Goal: Transaction & Acquisition: Book appointment/travel/reservation

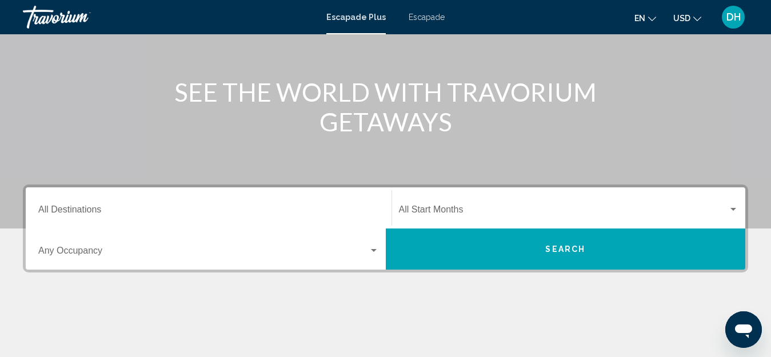
scroll to position [171, 0]
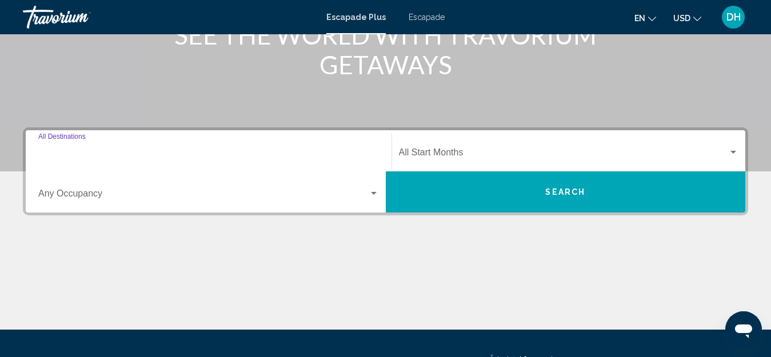
click at [110, 150] on input "Destination All Destinations" at bounding box center [208, 155] width 341 height 10
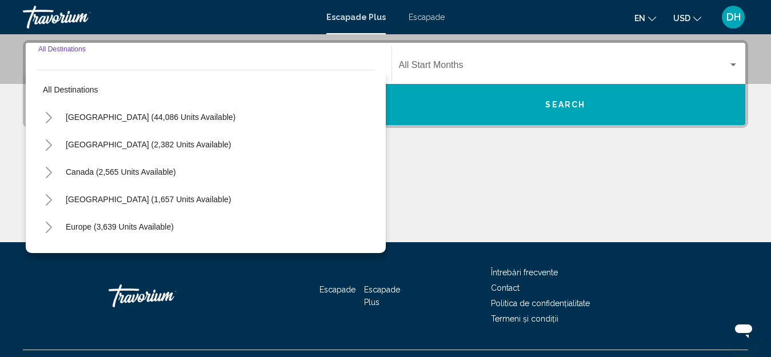
scroll to position [262, 0]
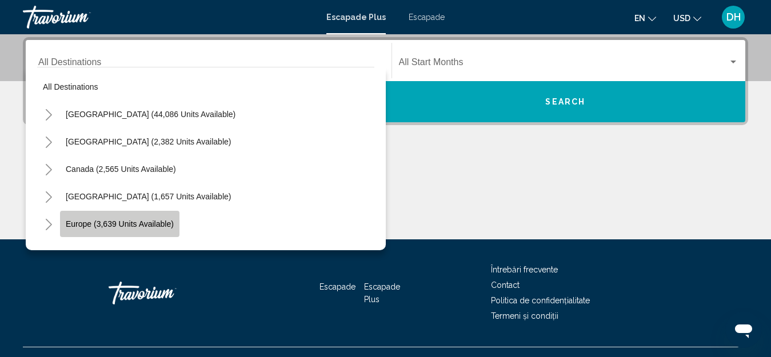
click at [81, 221] on span "Europe (3,639 units available)" at bounding box center [120, 223] width 108 height 9
type input "**********"
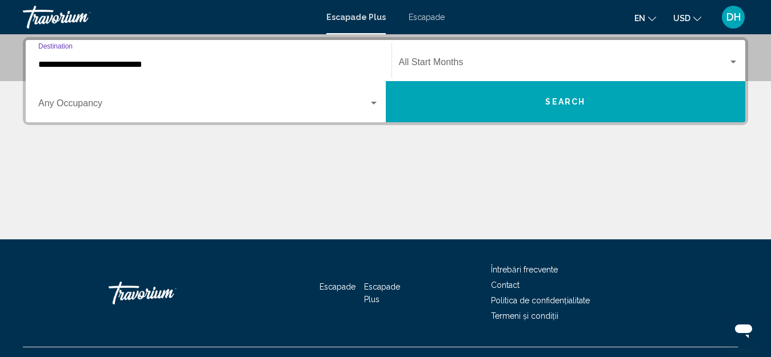
click at [373, 102] on div "Widget de căutare" at bounding box center [374, 103] width 6 height 3
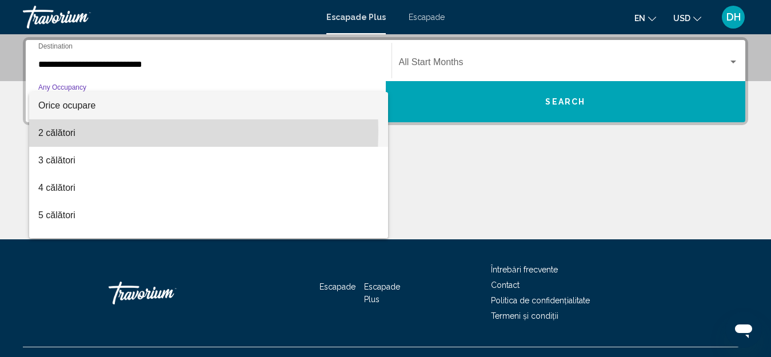
click at [41, 131] on font "2 călători" at bounding box center [56, 133] width 37 height 10
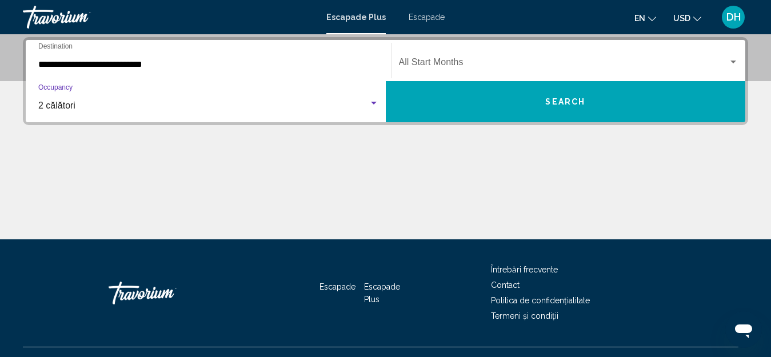
click at [558, 102] on span "Search" at bounding box center [565, 102] width 40 height 9
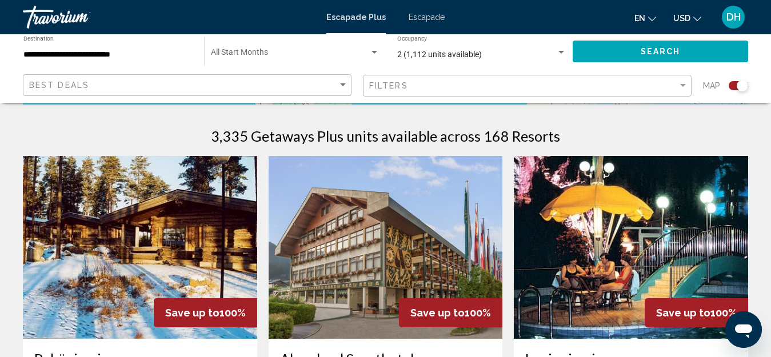
scroll to position [400, 0]
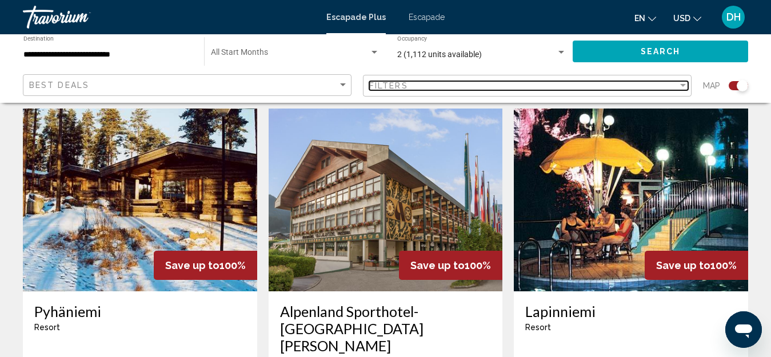
click at [683, 86] on div "Filter" at bounding box center [683, 85] width 6 height 3
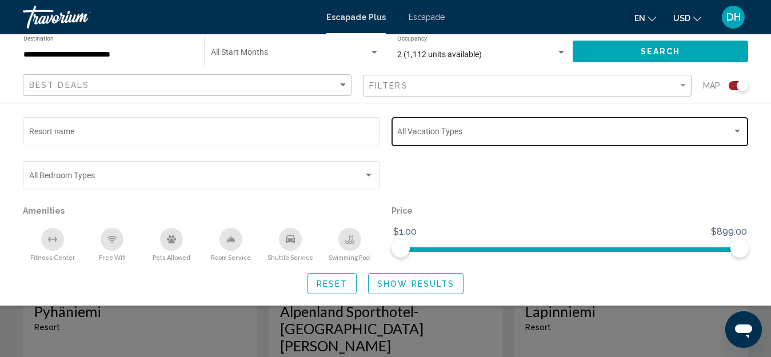
click at [736, 128] on div "Search widget" at bounding box center [737, 131] width 10 height 9
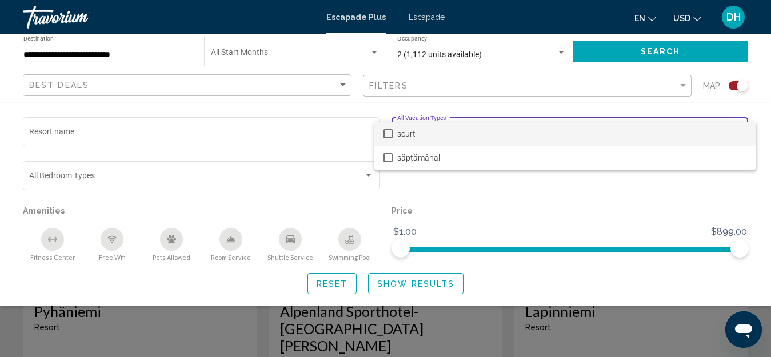
click at [370, 174] on div at bounding box center [385, 178] width 771 height 357
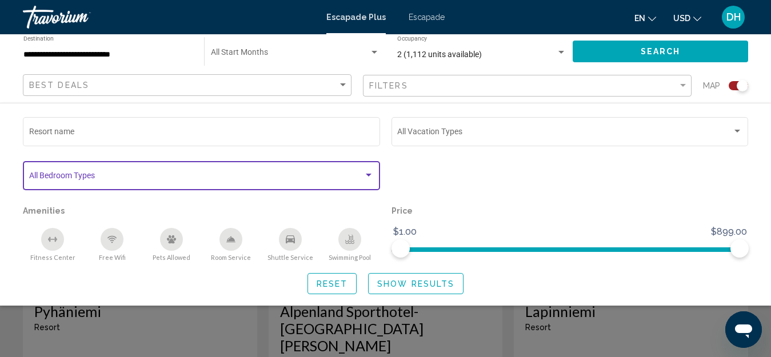
click at [369, 173] on div "Search widget" at bounding box center [369, 175] width 10 height 9
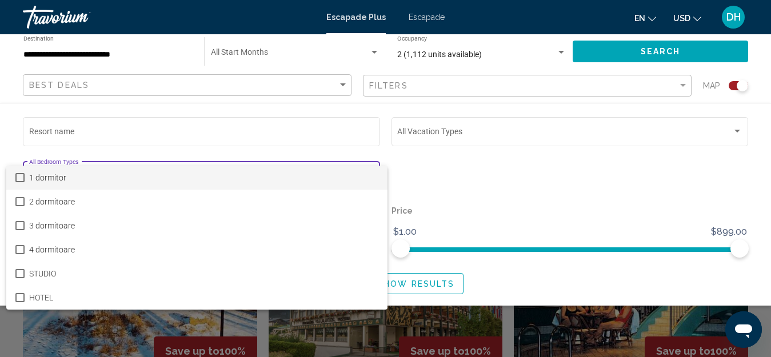
scroll to position [286, 0]
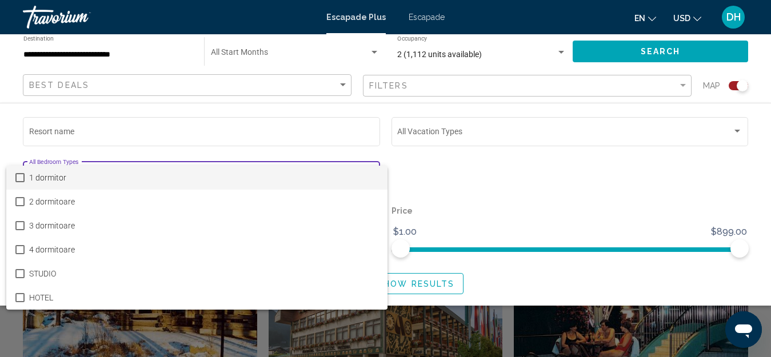
click at [440, 167] on div at bounding box center [385, 178] width 771 height 357
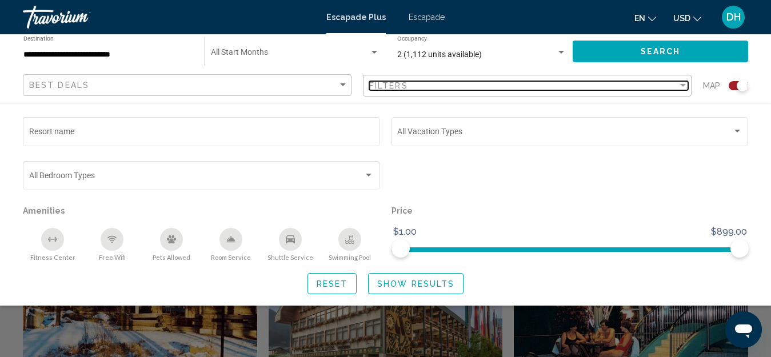
click at [683, 86] on div "Filter" at bounding box center [683, 85] width 6 height 3
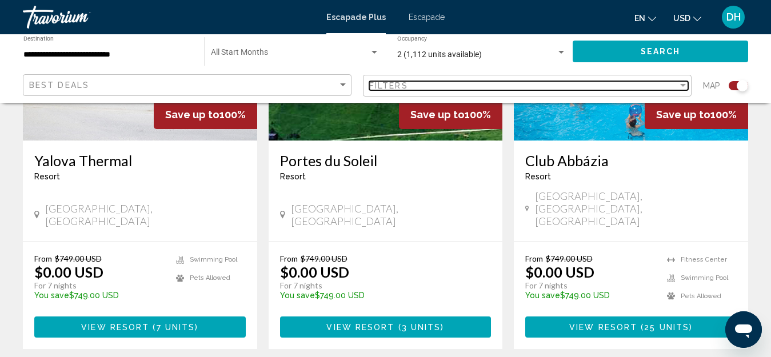
scroll to position [1886, 0]
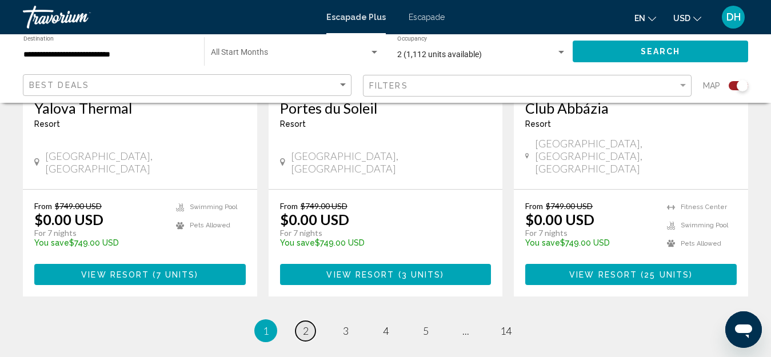
click at [305, 325] on span "2" at bounding box center [306, 331] width 6 height 13
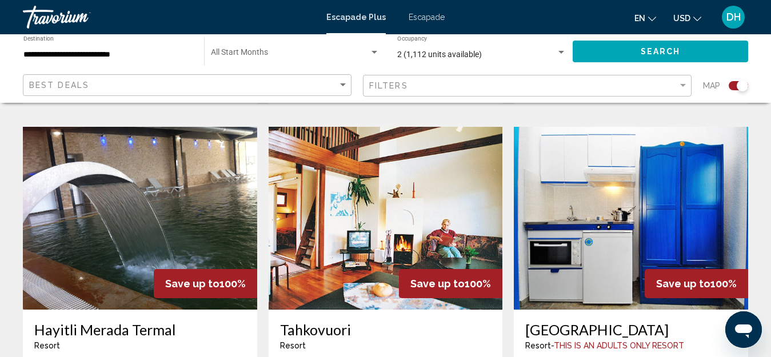
scroll to position [1658, 0]
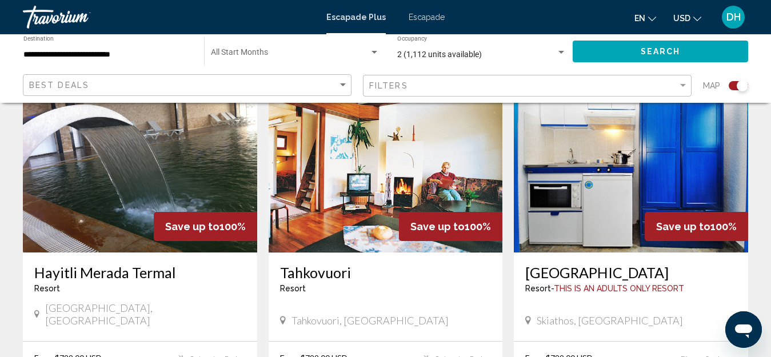
click at [121, 137] on img "Conținut principal" at bounding box center [140, 161] width 234 height 183
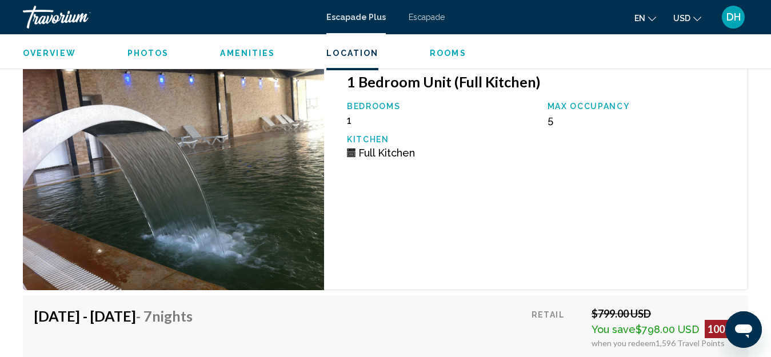
scroll to position [2413, 0]
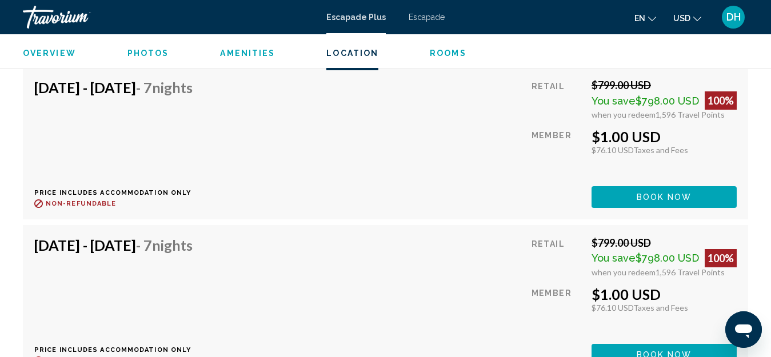
click at [622, 200] on button "Book now" at bounding box center [664, 196] width 145 height 21
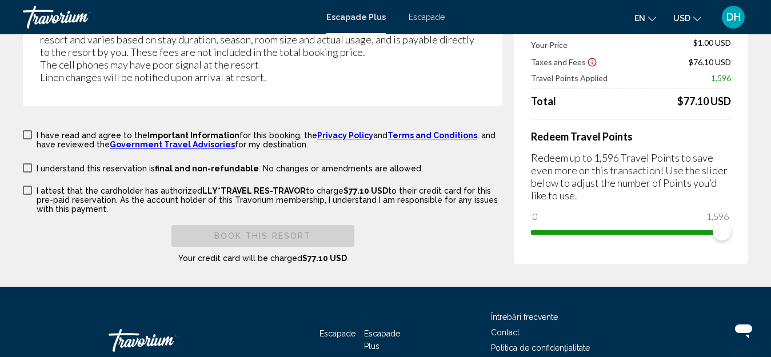
scroll to position [2281, 0]
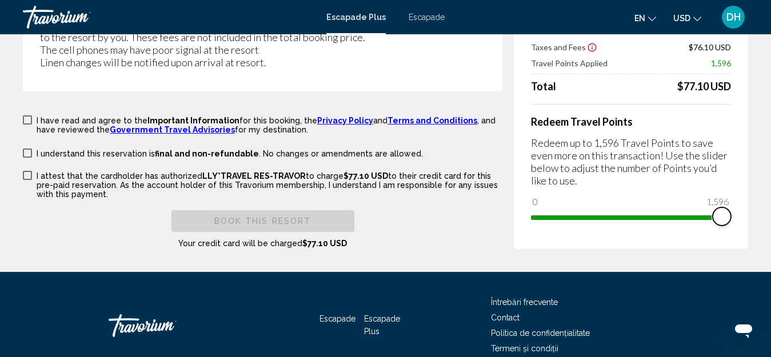
drag, startPoint x: 721, startPoint y: 218, endPoint x: 742, endPoint y: 218, distance: 20.6
click at [742, 218] on div "Price Summary Retail Price $799.00 USD Your Price $1.00 USD Taxes and Fees $76.…" at bounding box center [631, 102] width 234 height 293
click at [652, 17] on icon "Schimbați limba" at bounding box center [652, 19] width 8 height 8
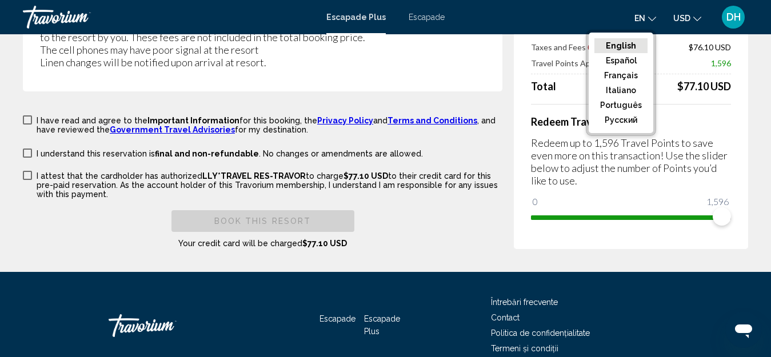
click at [652, 17] on icon "Schimbați limba" at bounding box center [652, 19] width 8 height 8
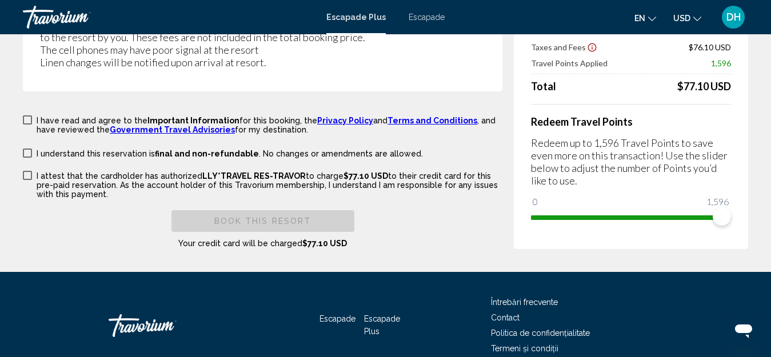
click at [695, 18] on icon "Schimbați moneda" at bounding box center [697, 19] width 8 height 8
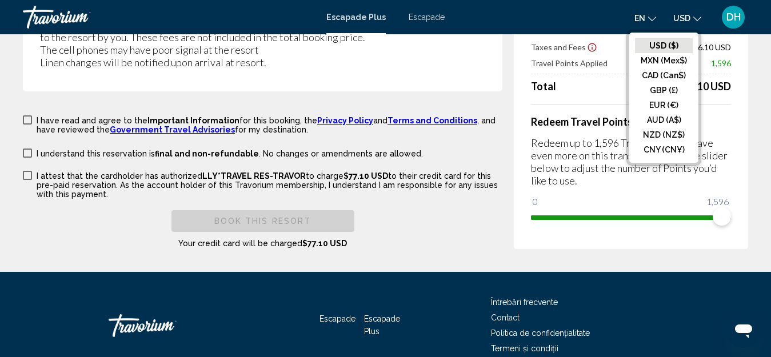
click at [693, 18] on button "USD USD ($) MXN (Mex$) CAD (Can$) GBP (£) EUR (€) AUD (A$) NZD (NZ$) CNY (CN¥)" at bounding box center [687, 18] width 28 height 17
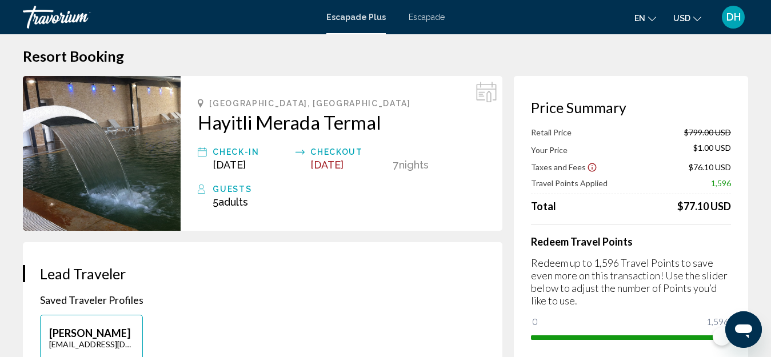
scroll to position [0, 0]
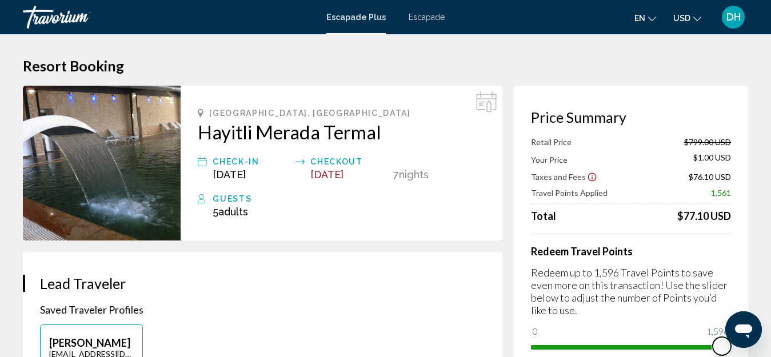
drag, startPoint x: 1443, startPoint y: 656, endPoint x: 739, endPoint y: 341, distance: 771.2
click at [650, 326] on span "959" at bounding box center [649, 332] width 19 height 14
drag, startPoint x: 34, startPoint y: 15, endPoint x: 780, endPoint y: 301, distance: 799.4
click at [771, 322] on html "Sari la conținutul principal Escapade Plus Escapade en English Español Français…" at bounding box center [385, 178] width 771 height 357
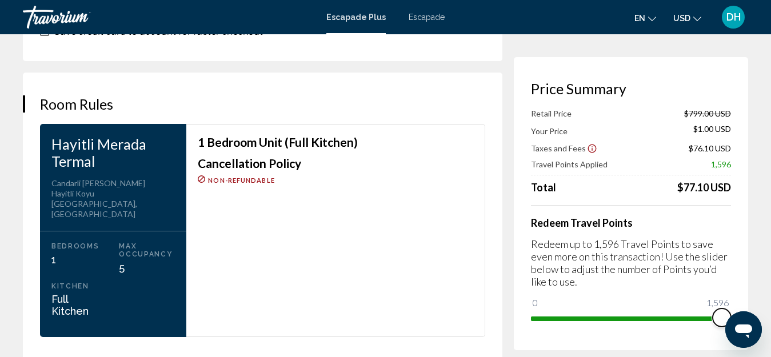
scroll to position [1429, 0]
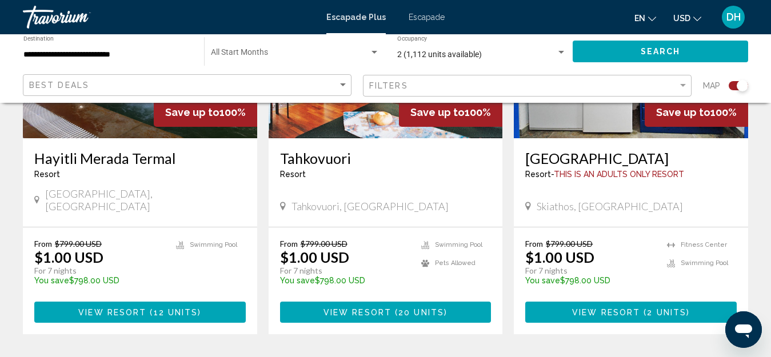
scroll to position [1886, 0]
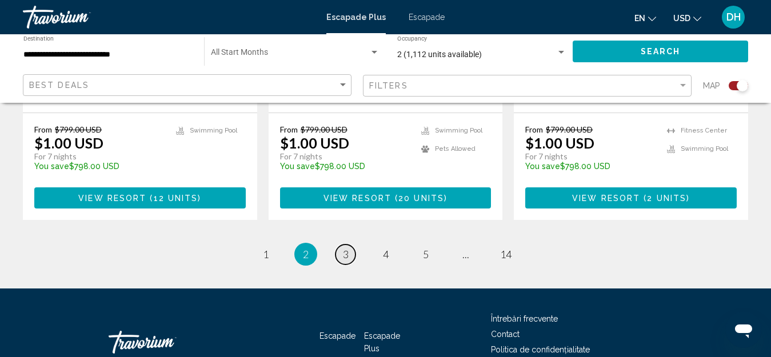
click at [346, 248] on span "3" at bounding box center [346, 254] width 6 height 13
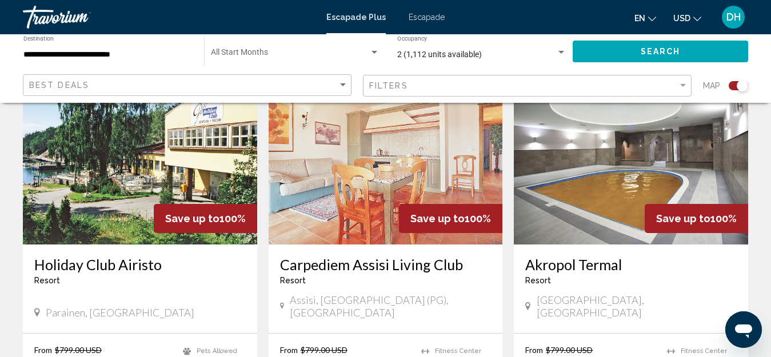
scroll to position [1772, 0]
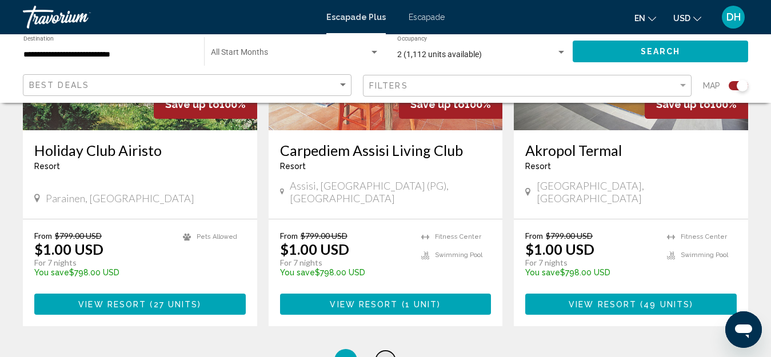
click at [386, 354] on span "4" at bounding box center [386, 360] width 6 height 13
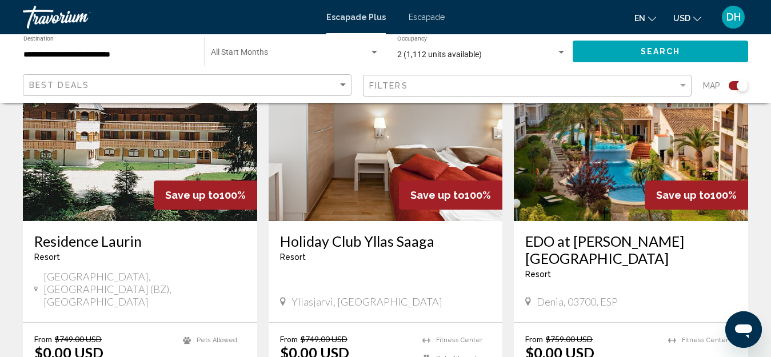
scroll to position [457, 0]
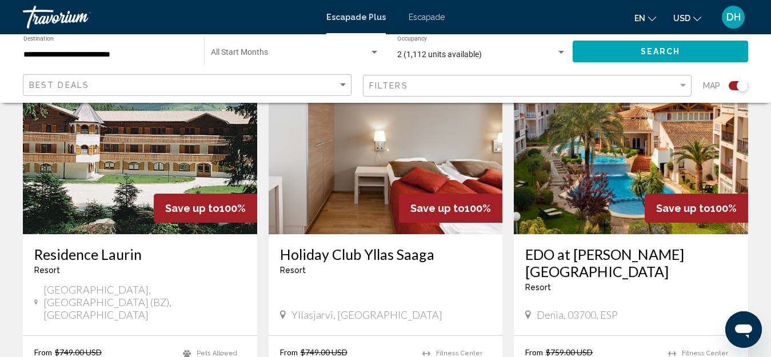
click at [620, 157] on img "Conținut principal" at bounding box center [631, 142] width 234 height 183
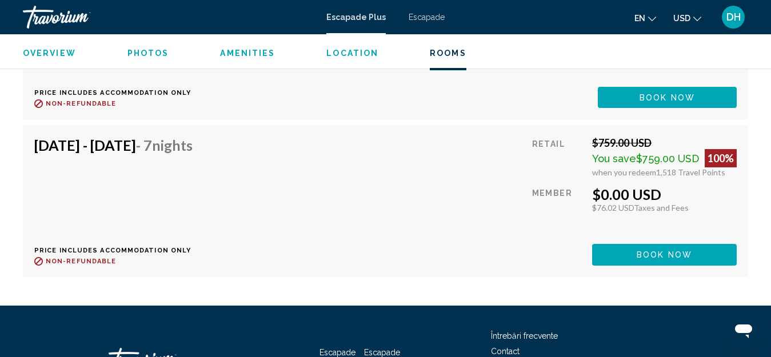
scroll to position [3499, 0]
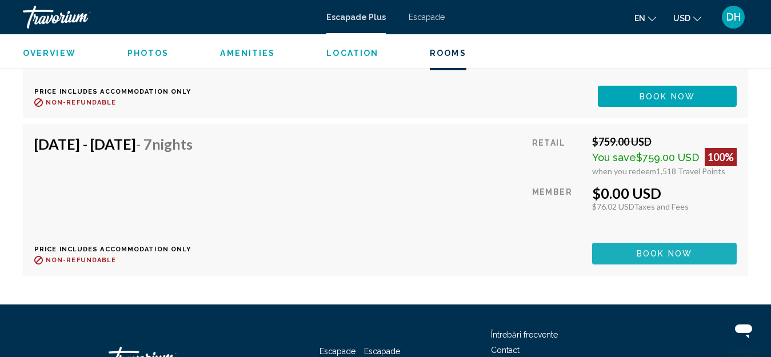
click at [661, 253] on span "Book now" at bounding box center [664, 254] width 55 height 9
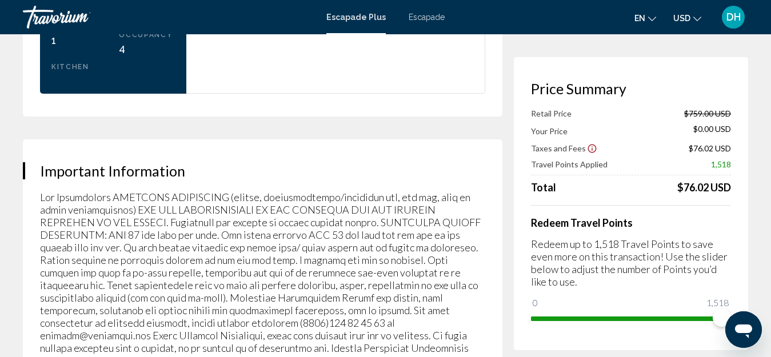
scroll to position [1695, 0]
drag, startPoint x: 508, startPoint y: 218, endPoint x: 512, endPoint y: 209, distance: 10.3
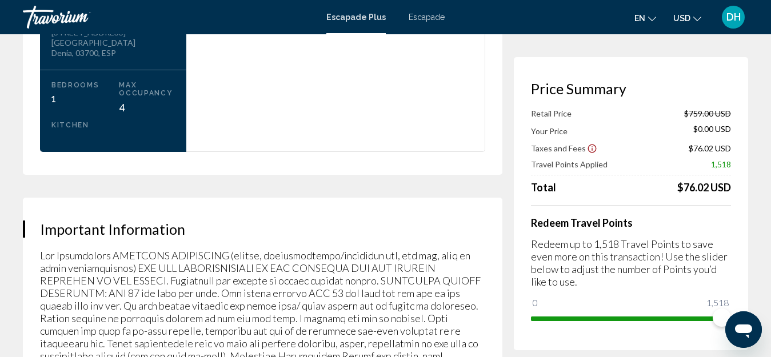
scroll to position [1467, 0]
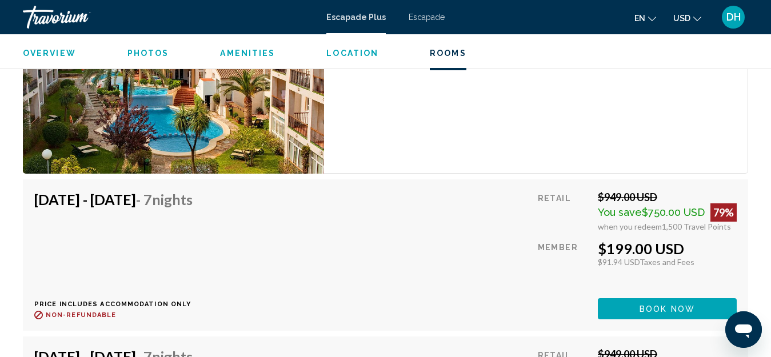
scroll to position [2300, 0]
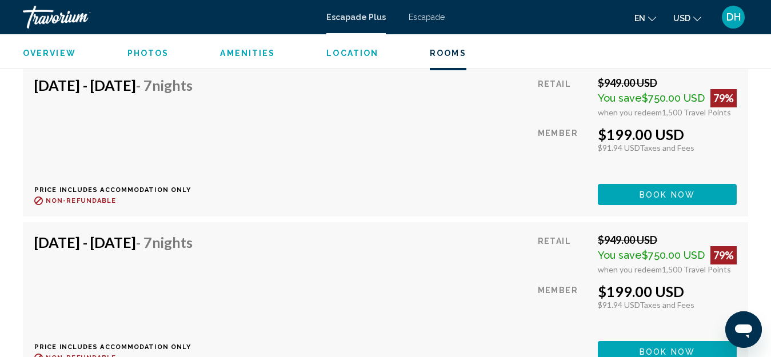
click at [661, 193] on span "Book now" at bounding box center [667, 194] width 55 height 9
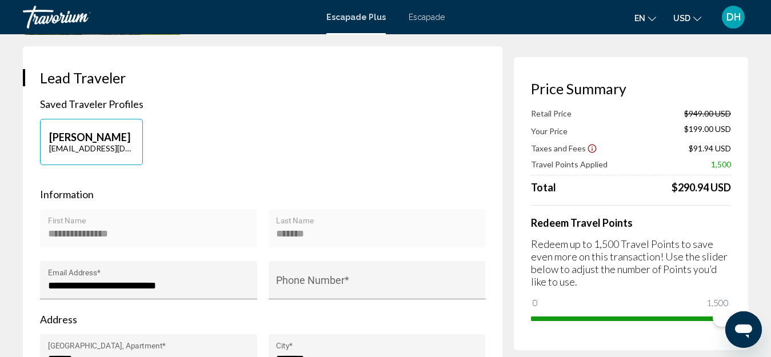
scroll to position [343, 0]
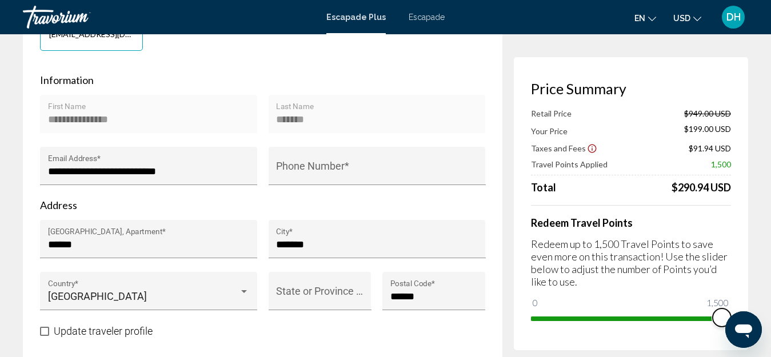
drag, startPoint x: 719, startPoint y: 316, endPoint x: 771, endPoint y: 289, distance: 58.8
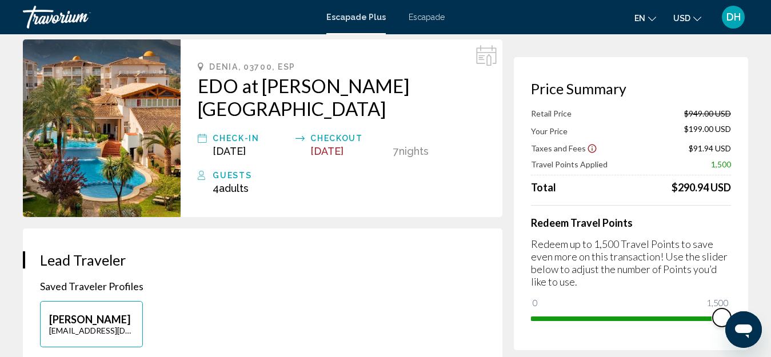
scroll to position [0, 0]
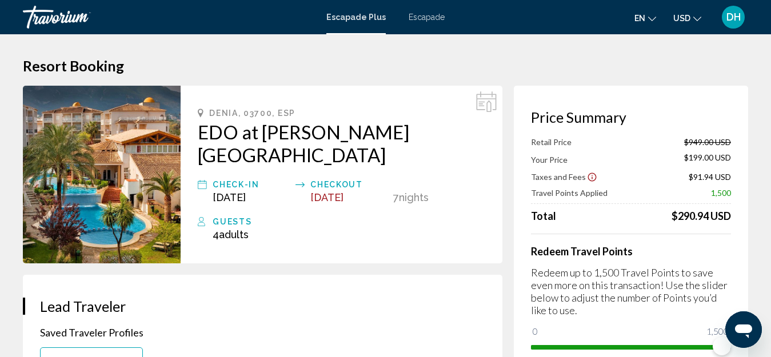
click at [107, 192] on img "Conținut principal" at bounding box center [102, 175] width 158 height 178
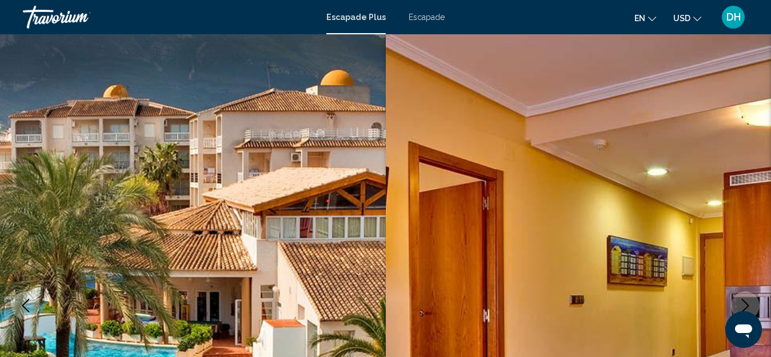
scroll to position [127, 0]
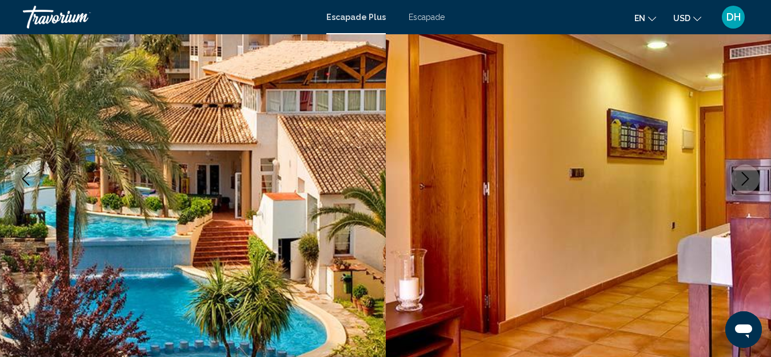
click at [745, 179] on icon "Next image" at bounding box center [746, 179] width 14 height 14
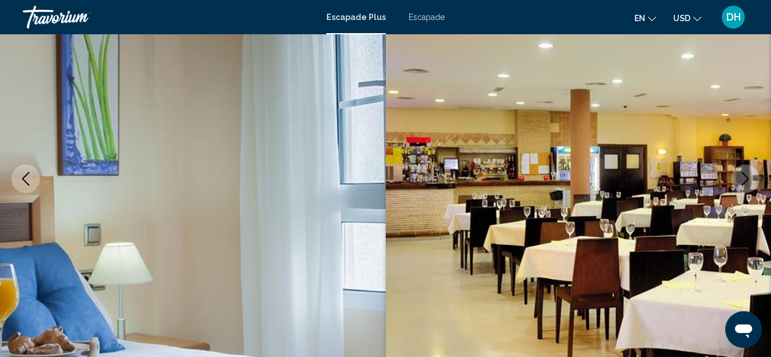
click at [745, 177] on icon "Next image" at bounding box center [746, 179] width 14 height 14
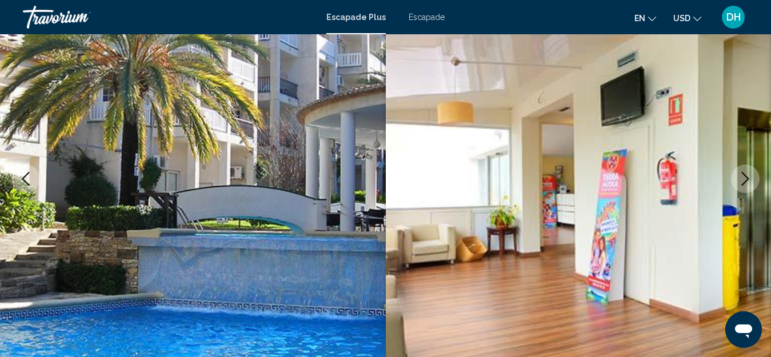
click at [745, 177] on icon "Next image" at bounding box center [746, 179] width 14 height 14
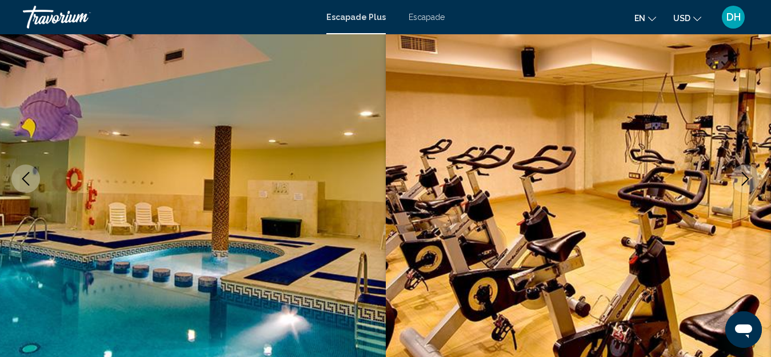
click at [745, 177] on icon "Next image" at bounding box center [746, 179] width 14 height 14
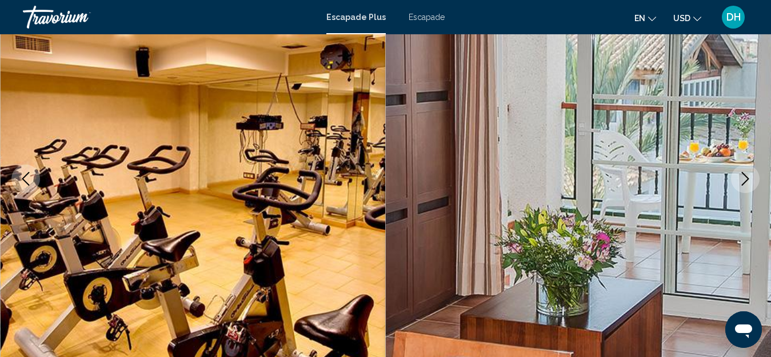
click at [745, 176] on icon "Next image" at bounding box center [746, 179] width 14 height 14
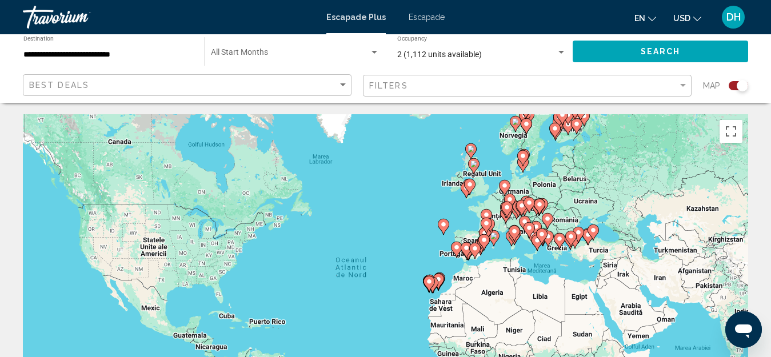
click at [424, 15] on font "Escapade" at bounding box center [427, 17] width 36 height 9
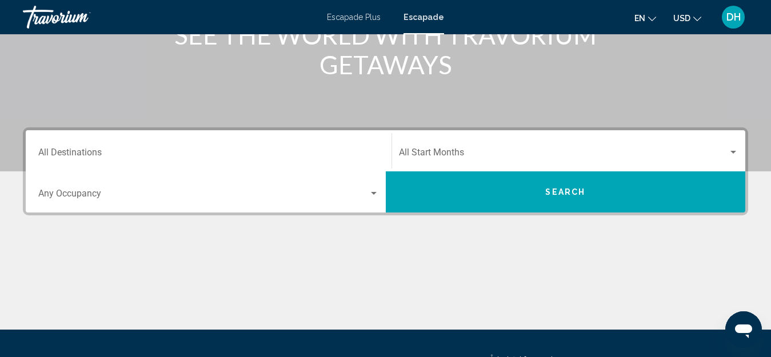
click at [142, 142] on div "Destination All Destinations" at bounding box center [208, 151] width 341 height 36
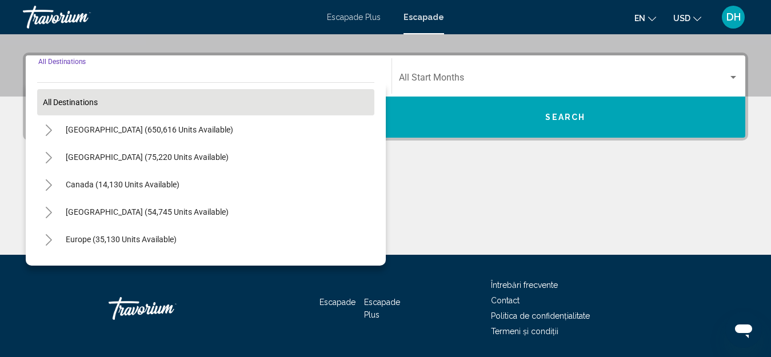
scroll to position [262, 0]
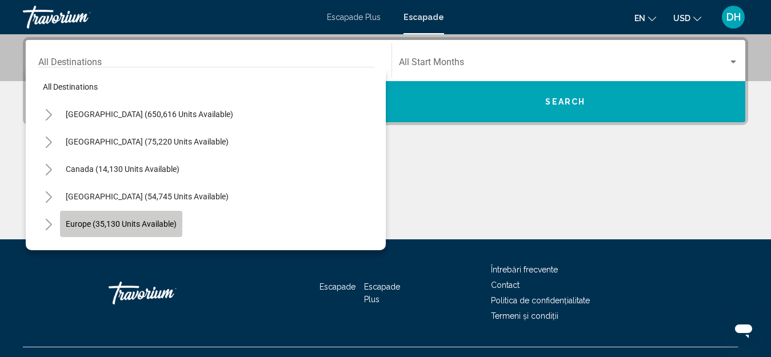
click at [117, 223] on span "Europe (35,130 units available)" at bounding box center [121, 223] width 111 height 9
type input "**********"
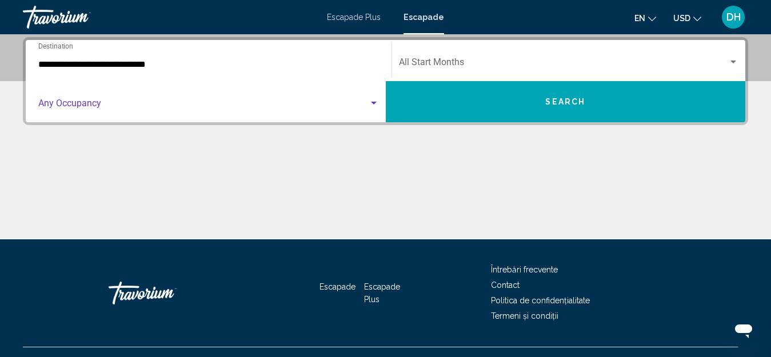
click at [374, 102] on div "Search widget" at bounding box center [374, 103] width 6 height 3
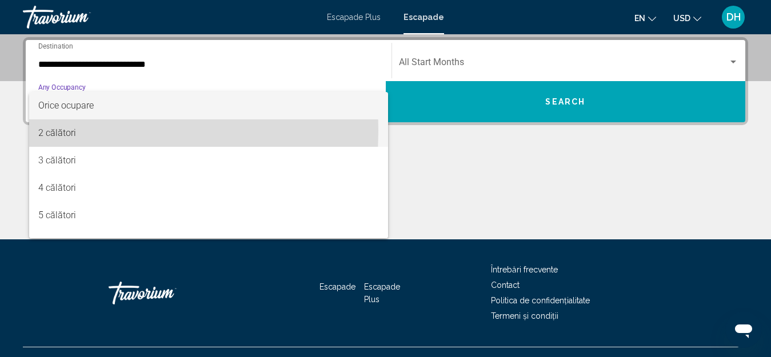
click at [63, 130] on font "2 călători" at bounding box center [57, 132] width 38 height 11
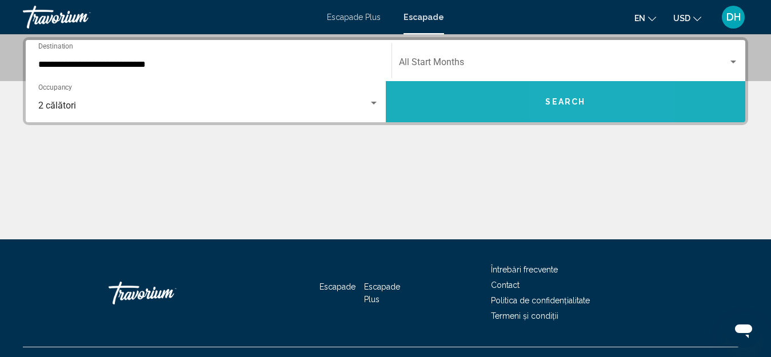
click at [585, 107] on button "Search" at bounding box center [566, 101] width 360 height 41
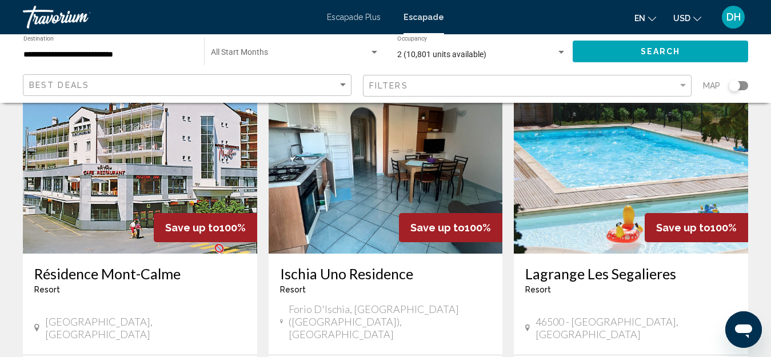
scroll to position [1258, 0]
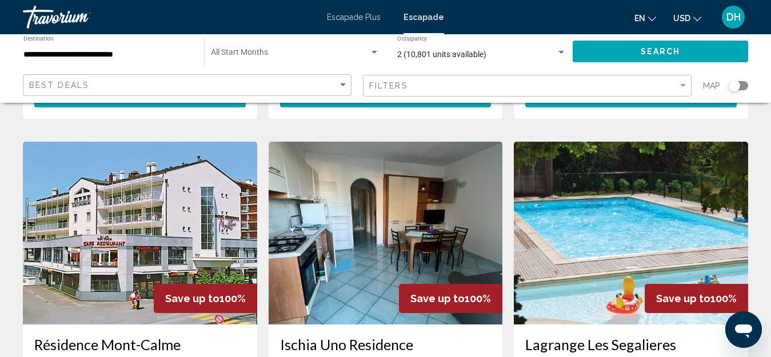
click at [609, 162] on img "Conținut principal" at bounding box center [631, 233] width 234 height 183
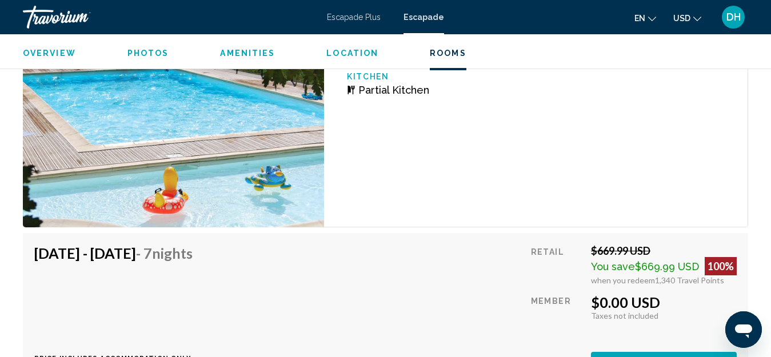
scroll to position [2410, 0]
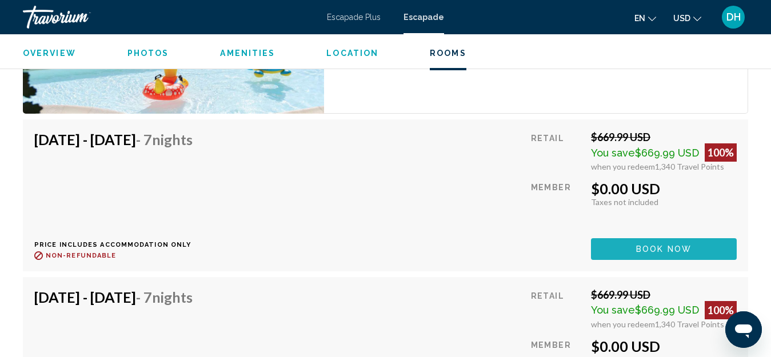
click at [669, 245] on span "Book now" at bounding box center [663, 249] width 55 height 9
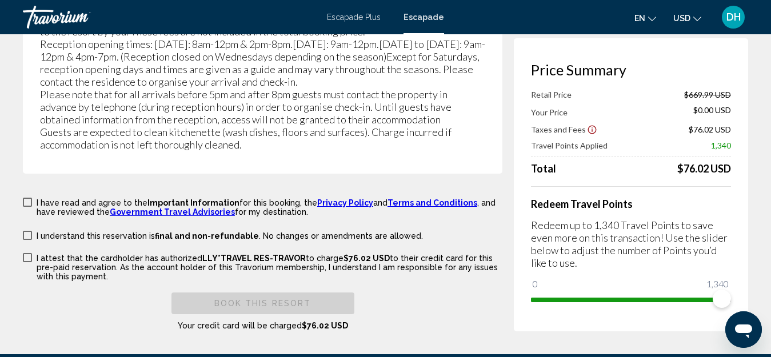
scroll to position [2358, 0]
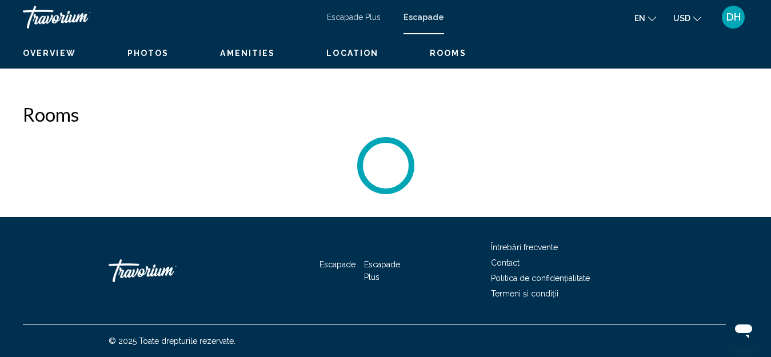
scroll to position [127, 0]
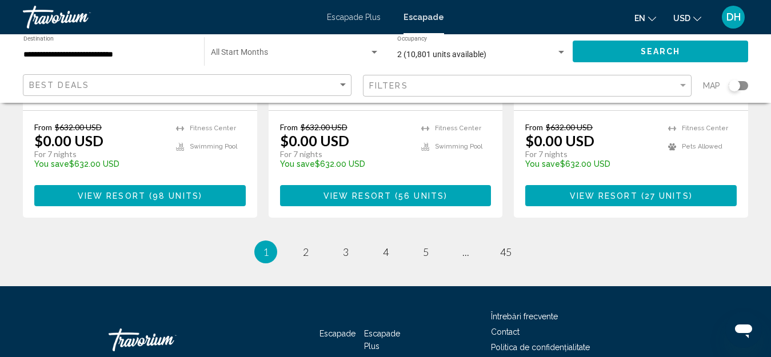
scroll to position [1575, 0]
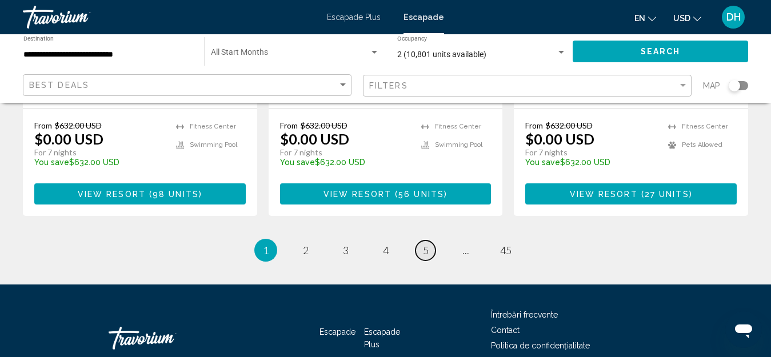
click at [424, 244] on span "5" at bounding box center [426, 250] width 6 height 13
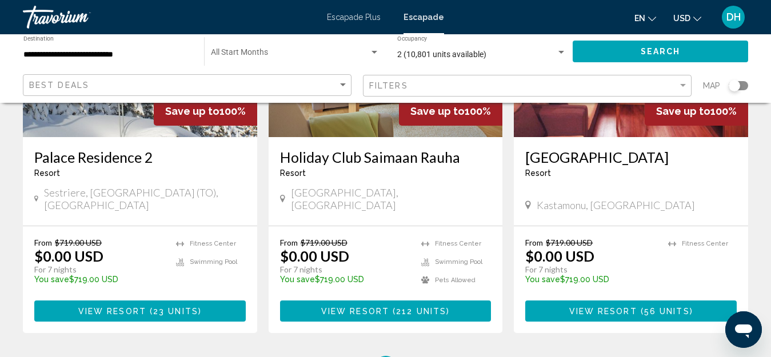
scroll to position [1540, 0]
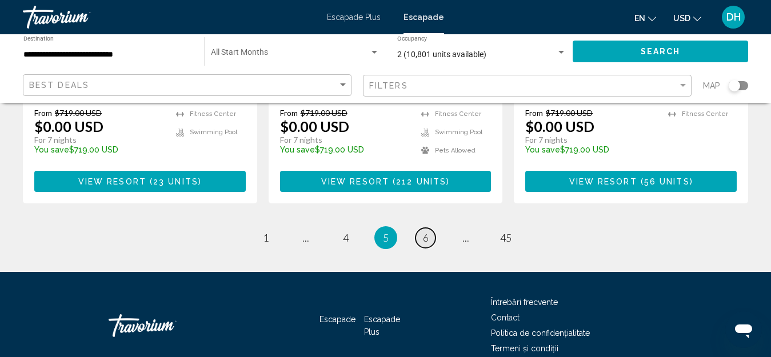
click at [424, 232] on span "6" at bounding box center [426, 238] width 6 height 13
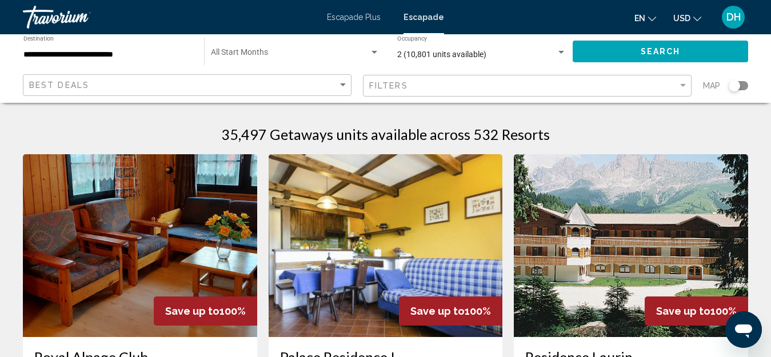
drag, startPoint x: 733, startPoint y: 87, endPoint x: 751, endPoint y: 86, distance: 17.7
click at [751, 86] on app-map-search-filters "Best Deals Filters Map" at bounding box center [385, 86] width 748 height 34
click at [739, 85] on div "Search widget" at bounding box center [734, 85] width 11 height 11
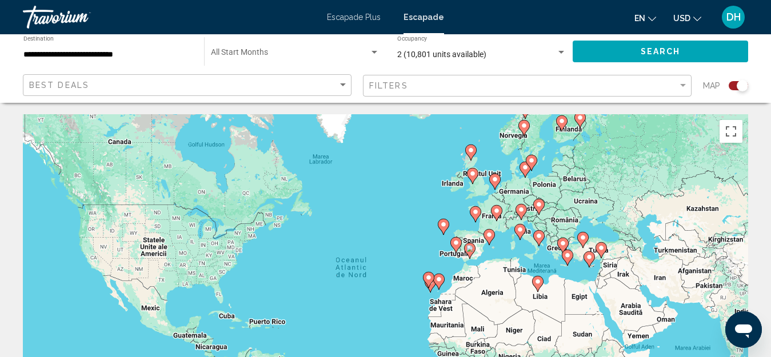
click at [561, 244] on image "Conținut principal" at bounding box center [563, 243] width 7 height 7
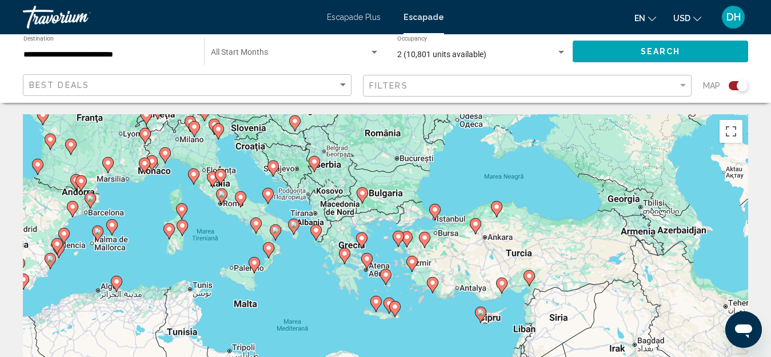
click at [360, 238] on image "Conținut principal" at bounding box center [361, 238] width 7 height 7
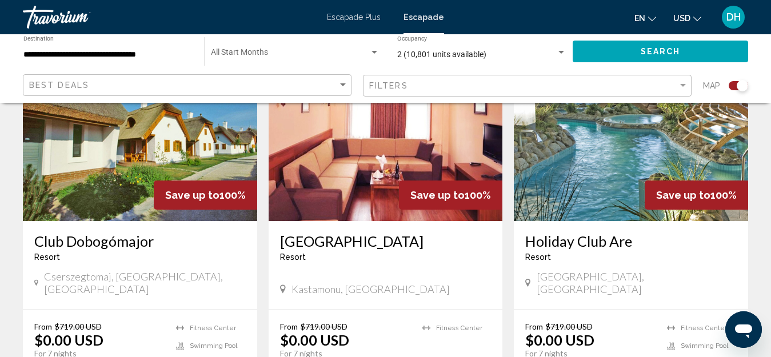
scroll to position [857, 0]
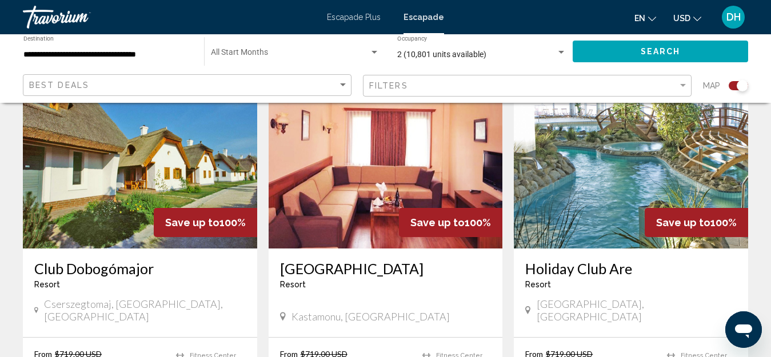
drag, startPoint x: 641, startPoint y: 48, endPoint x: 381, endPoint y: 106, distance: 267.1
click at [641, 47] on span "Search" at bounding box center [661, 51] width 40 height 9
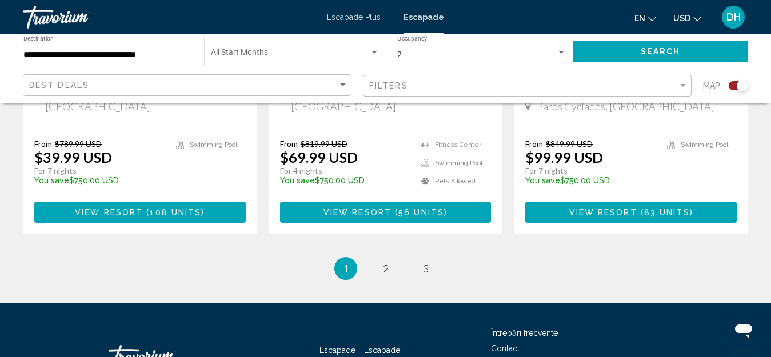
scroll to position [1886, 0]
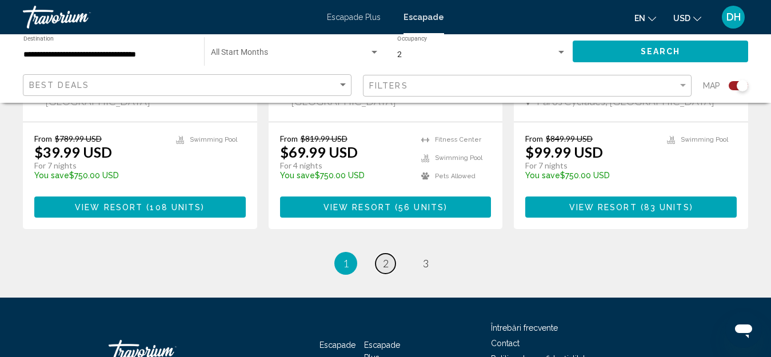
click at [386, 257] on span "2" at bounding box center [386, 263] width 6 height 13
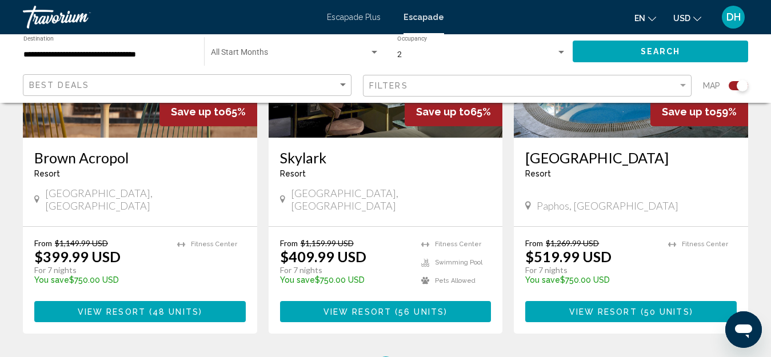
scroll to position [1772, 0]
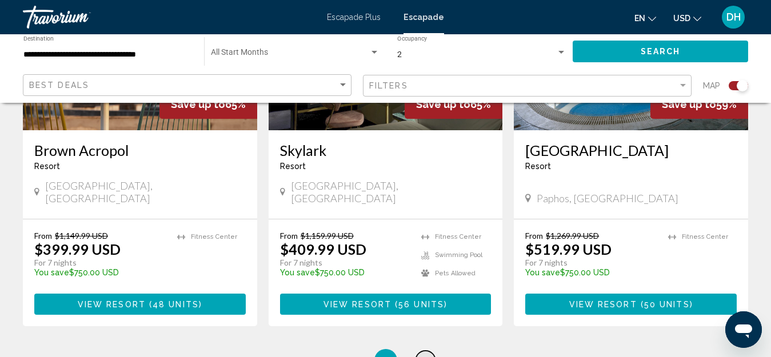
click at [425, 354] on span "3" at bounding box center [426, 360] width 6 height 13
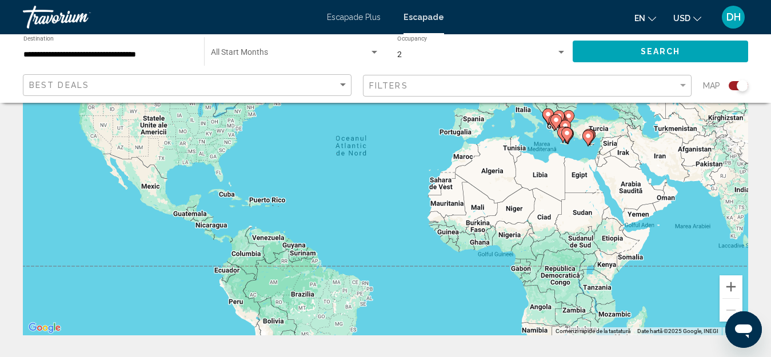
scroll to position [57, 0]
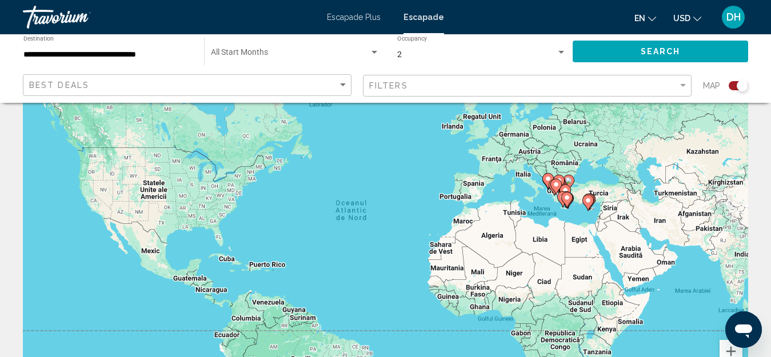
click at [588, 202] on image "Conținut principal" at bounding box center [588, 200] width 7 height 7
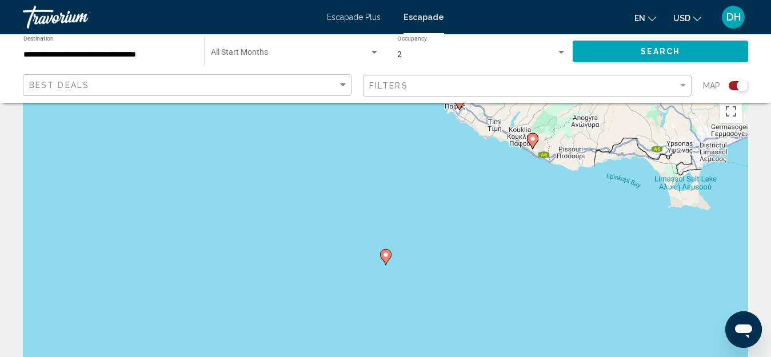
scroll to position [0, 0]
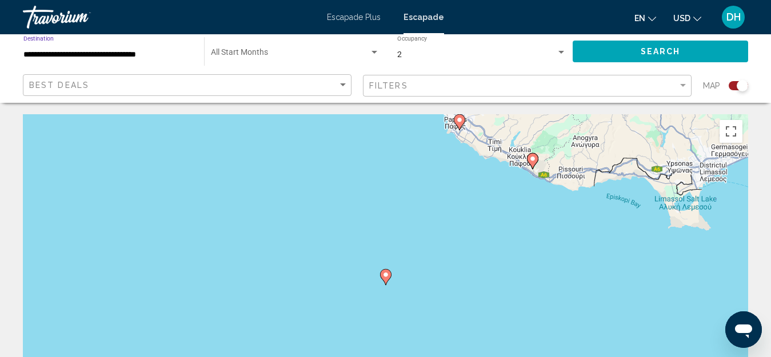
click at [179, 54] on input "**********" at bounding box center [107, 54] width 169 height 9
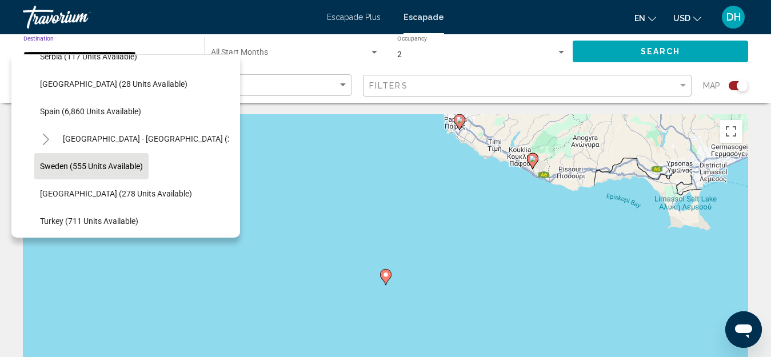
scroll to position [549, 0]
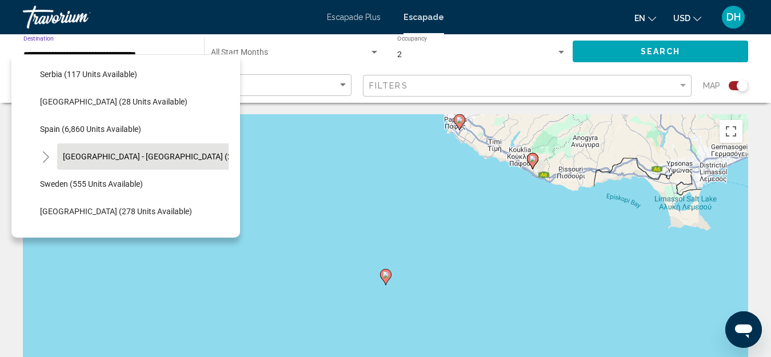
click at [119, 154] on span "[GEOGRAPHIC_DATA] - [GEOGRAPHIC_DATA] (2,547 units available)" at bounding box center [183, 156] width 241 height 9
type input "**********"
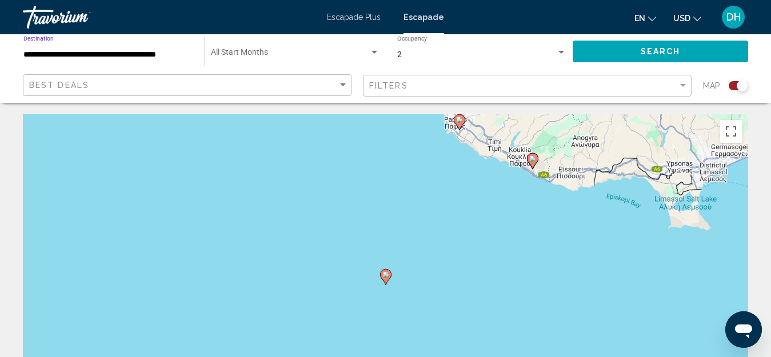
click at [621, 51] on button "Search" at bounding box center [660, 51] width 175 height 21
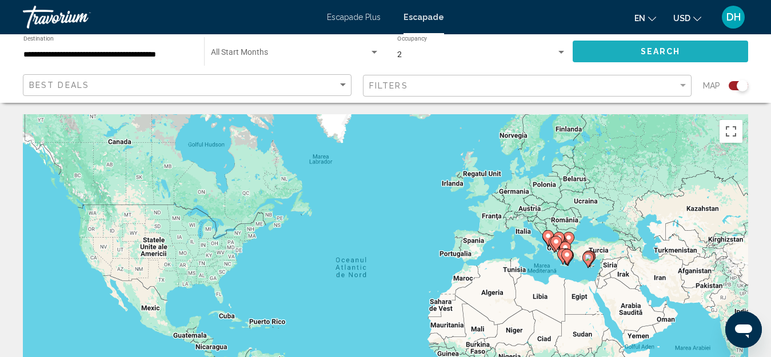
click at [669, 50] on span "Search" at bounding box center [661, 51] width 40 height 9
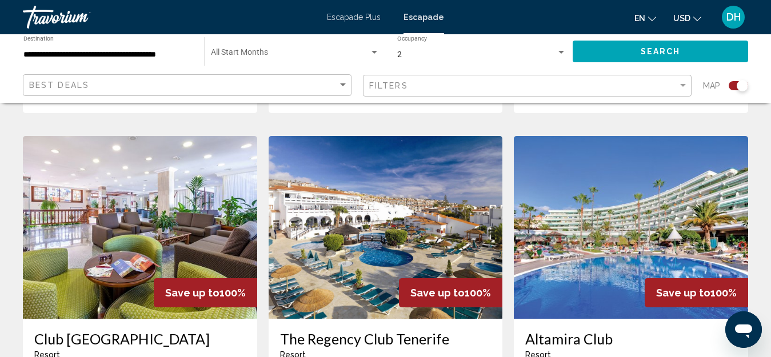
scroll to position [1658, 0]
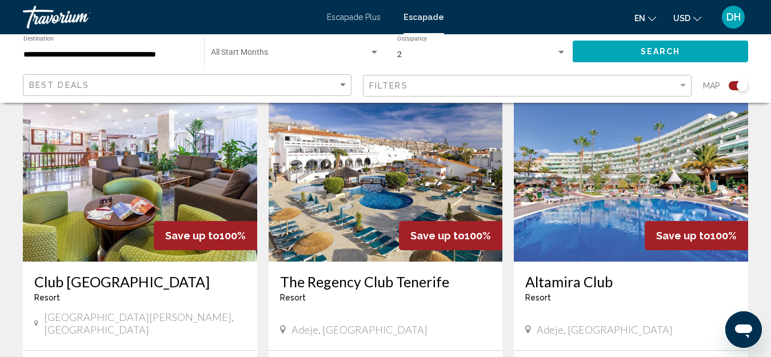
click at [594, 163] on img "Conținut principal" at bounding box center [631, 170] width 234 height 183
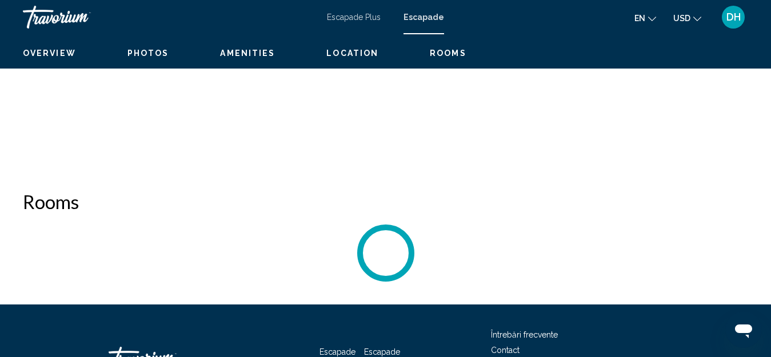
scroll to position [127, 0]
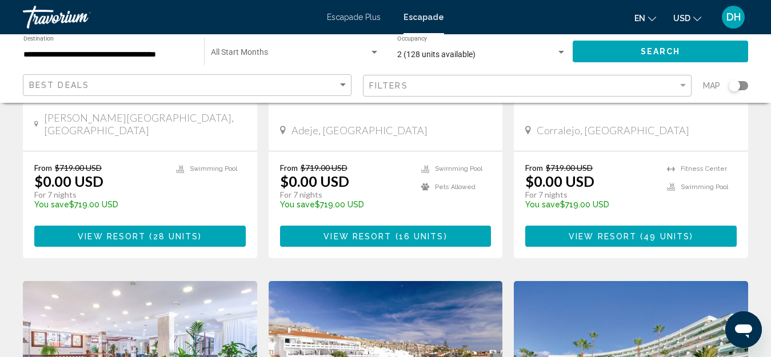
scroll to position [1258, 0]
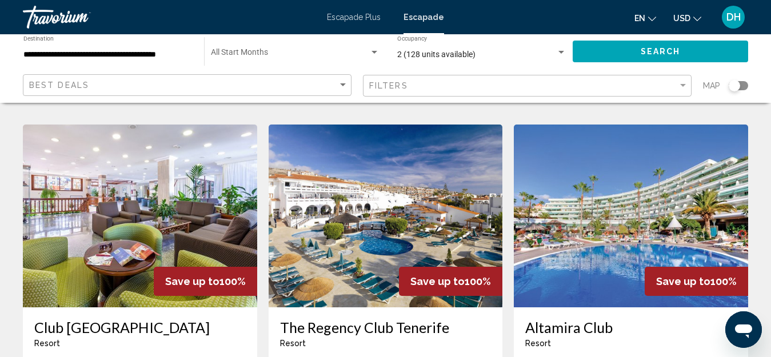
click at [354, 168] on img "Conținut principal" at bounding box center [386, 216] width 234 height 183
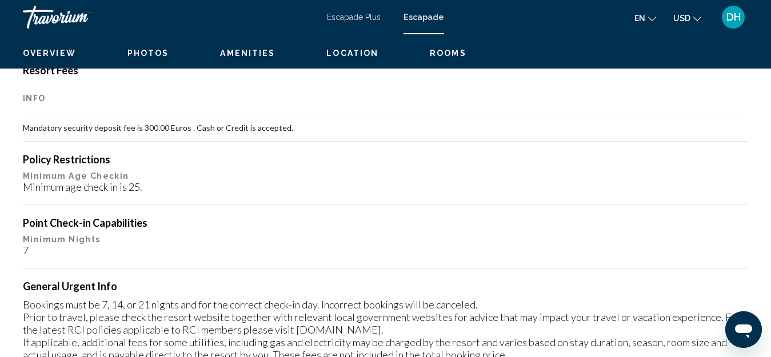
scroll to position [127, 0]
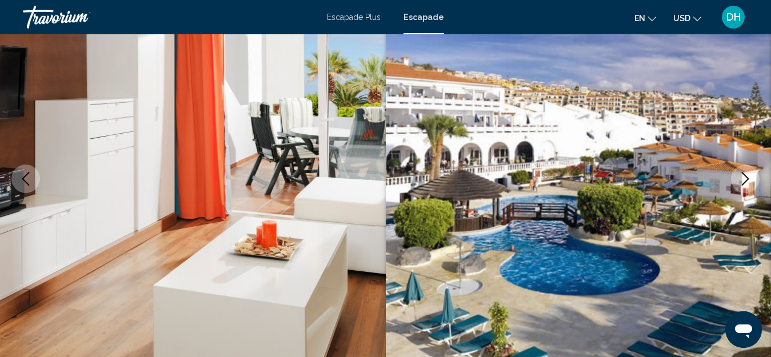
click at [744, 175] on icon "Next image" at bounding box center [745, 179] width 7 height 14
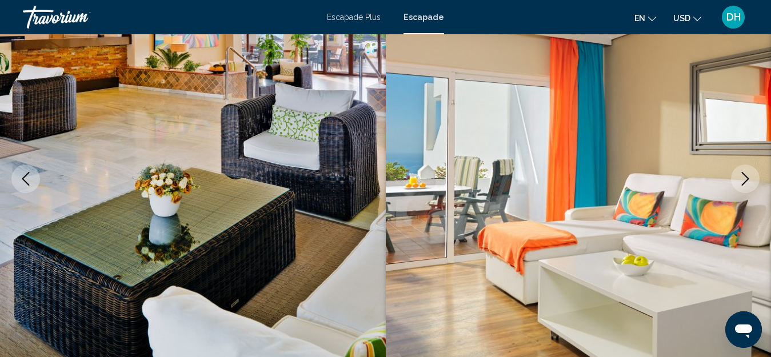
click at [744, 175] on icon "Next image" at bounding box center [745, 179] width 7 height 14
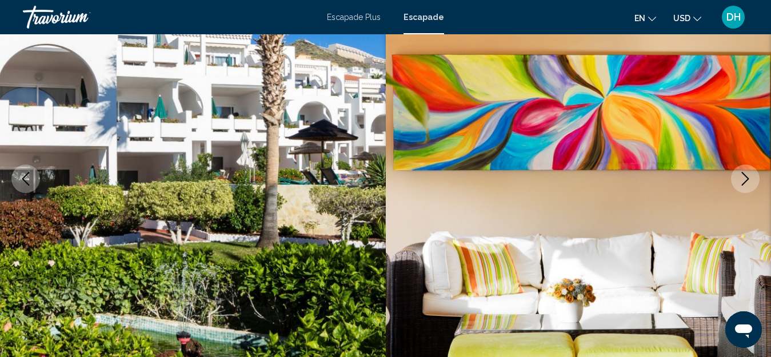
click at [744, 175] on icon "Next image" at bounding box center [745, 179] width 7 height 14
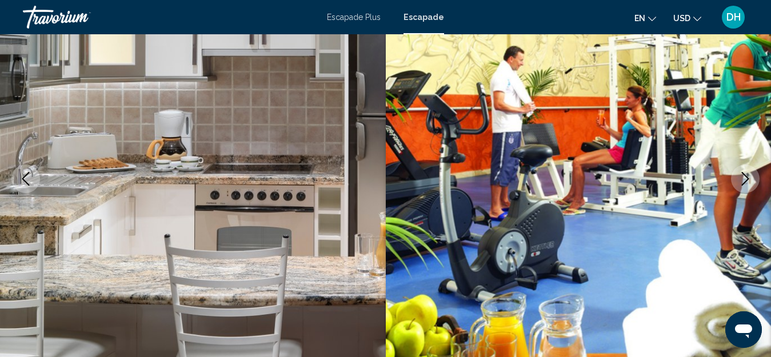
click at [744, 175] on icon "Next image" at bounding box center [745, 179] width 7 height 14
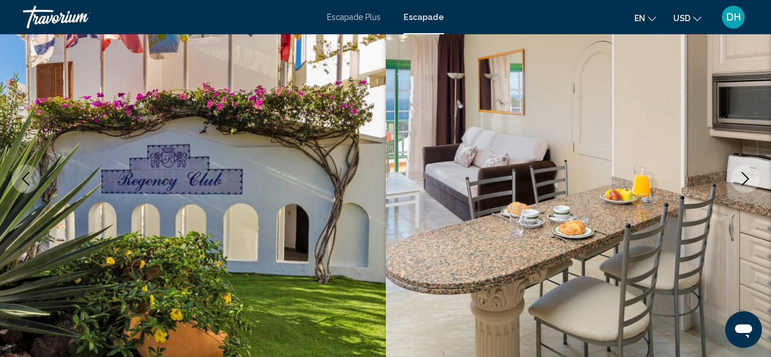
click at [744, 175] on icon "Next image" at bounding box center [745, 179] width 7 height 14
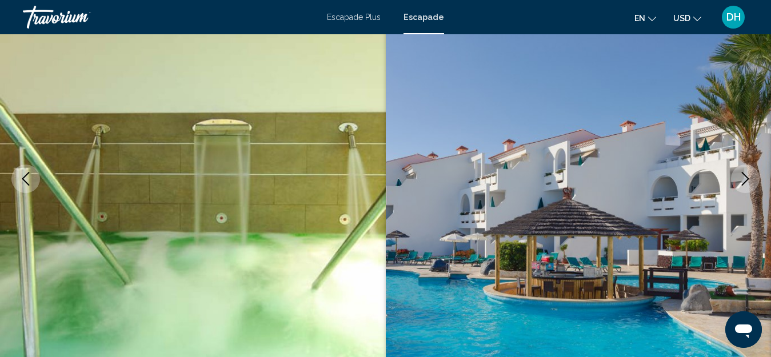
click at [744, 175] on icon "Next image" at bounding box center [745, 179] width 7 height 14
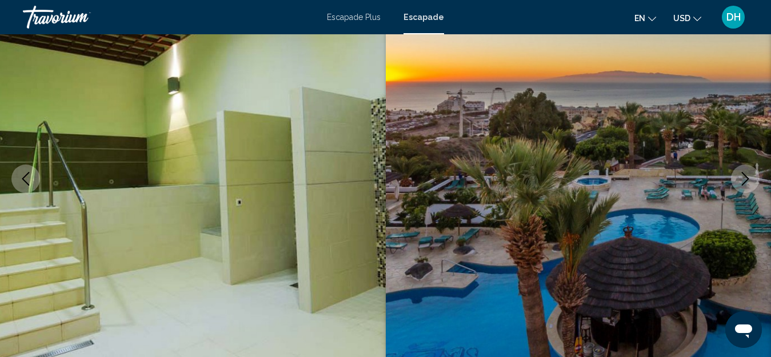
click at [744, 175] on icon "Next image" at bounding box center [745, 179] width 7 height 14
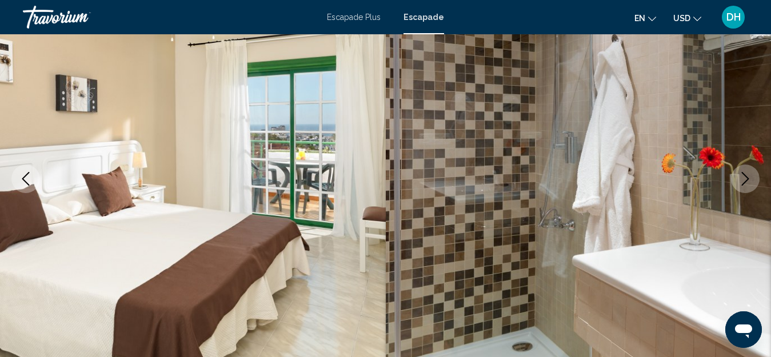
click at [744, 175] on icon "Next image" at bounding box center [745, 179] width 7 height 14
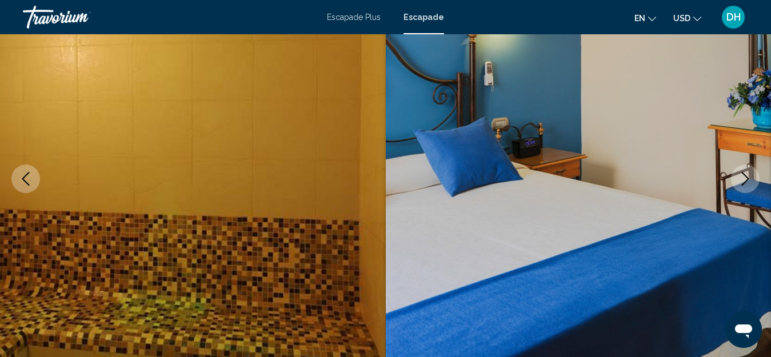
click at [744, 175] on icon "Next image" at bounding box center [745, 179] width 7 height 14
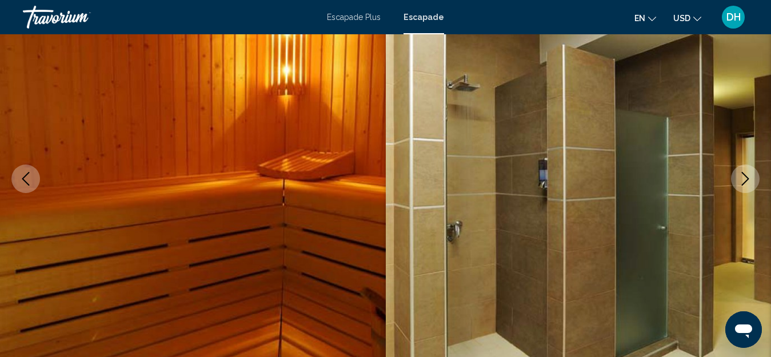
click at [744, 175] on icon "Next image" at bounding box center [745, 179] width 7 height 14
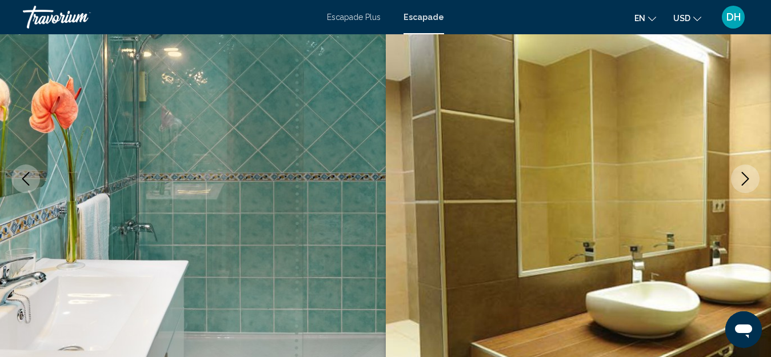
click at [744, 175] on icon "Next image" at bounding box center [745, 179] width 7 height 14
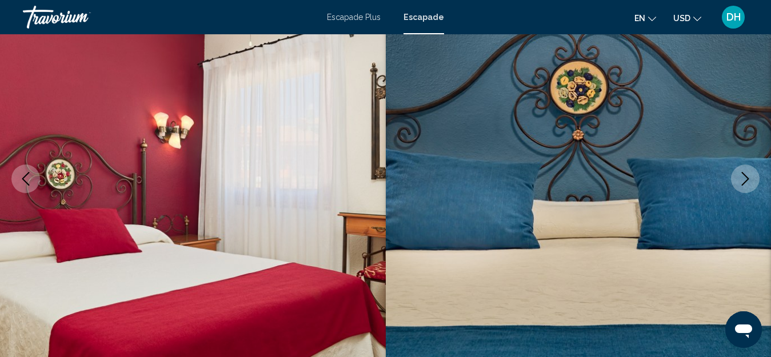
click at [744, 175] on icon "Next image" at bounding box center [745, 179] width 7 height 14
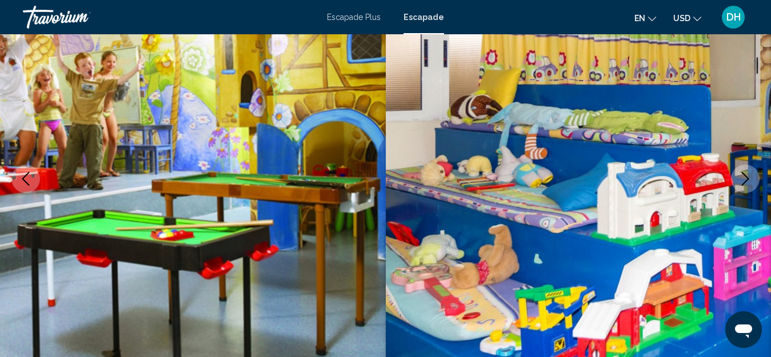
click at [744, 175] on icon "Next image" at bounding box center [745, 179] width 7 height 14
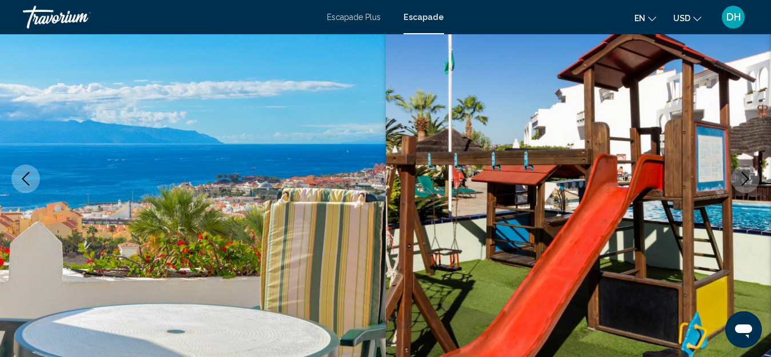
click at [744, 175] on icon "Next image" at bounding box center [745, 179] width 7 height 14
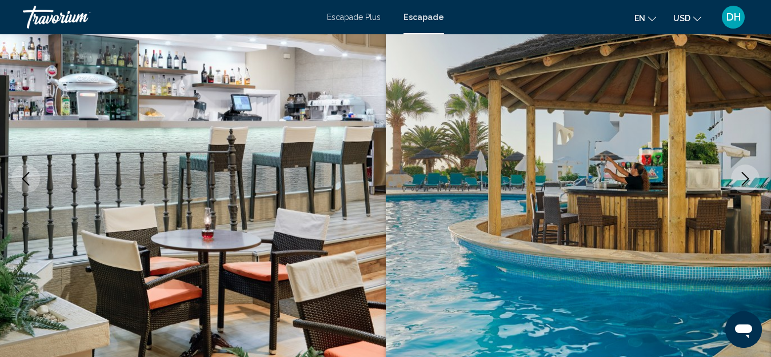
click at [744, 175] on icon "Next image" at bounding box center [745, 179] width 7 height 14
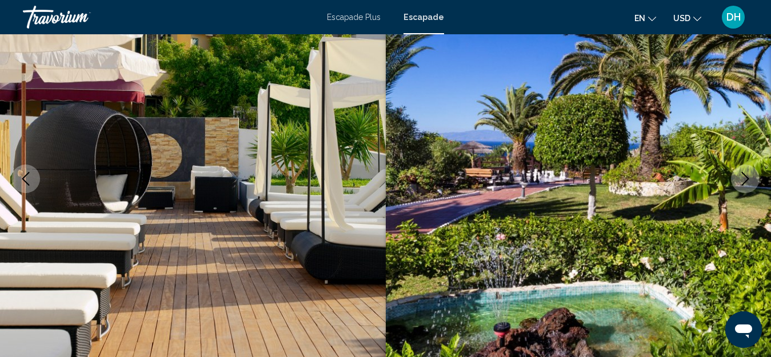
click at [743, 178] on icon "Next image" at bounding box center [746, 179] width 14 height 14
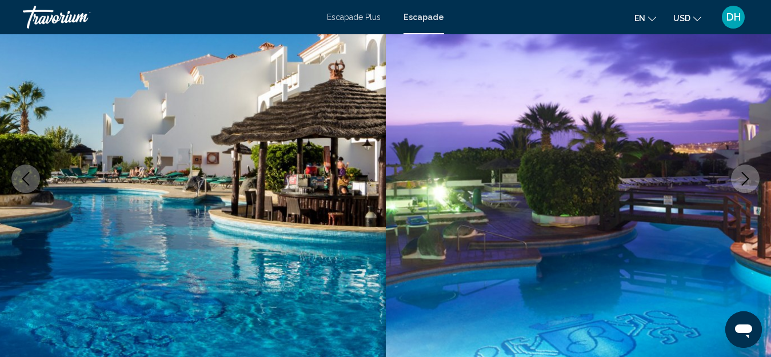
click at [740, 177] on icon "Next image" at bounding box center [746, 179] width 14 height 14
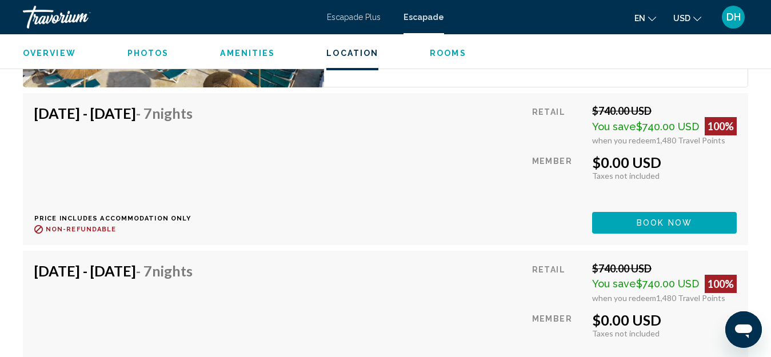
scroll to position [2357, 0]
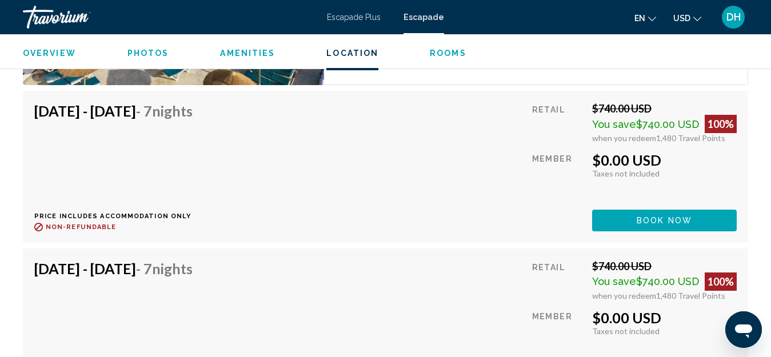
click at [645, 217] on span "Book now" at bounding box center [664, 221] width 55 height 9
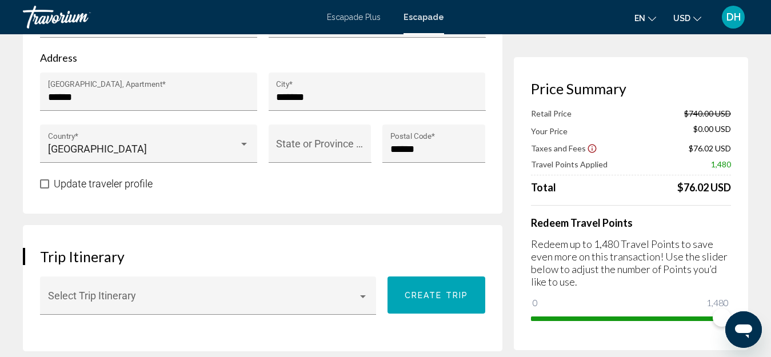
scroll to position [572, 0]
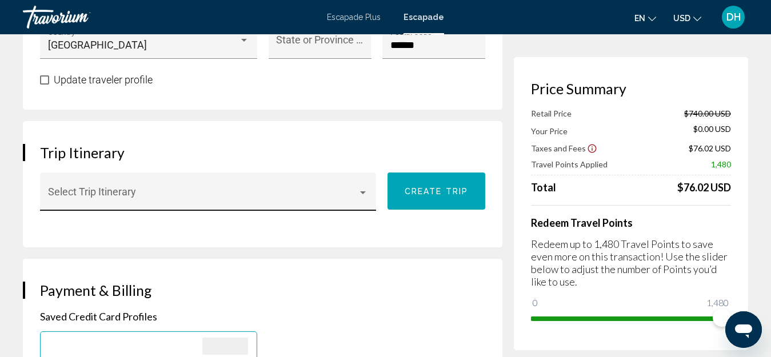
click at [364, 194] on div "Conținut principal" at bounding box center [363, 192] width 6 height 3
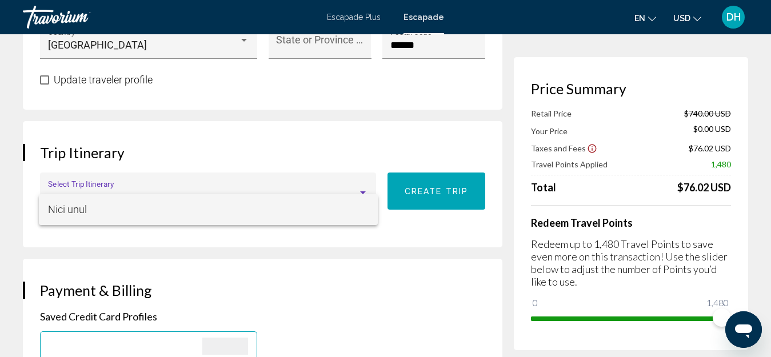
click at [363, 205] on span "Nici unul" at bounding box center [208, 209] width 321 height 31
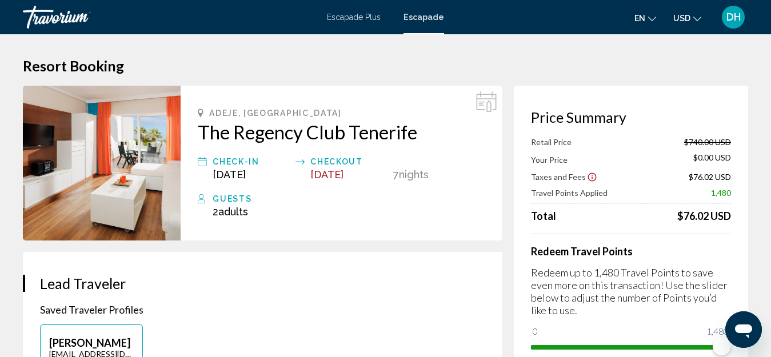
scroll to position [0, 0]
click at [339, 13] on font "Escapade Plus" at bounding box center [354, 17] width 54 height 9
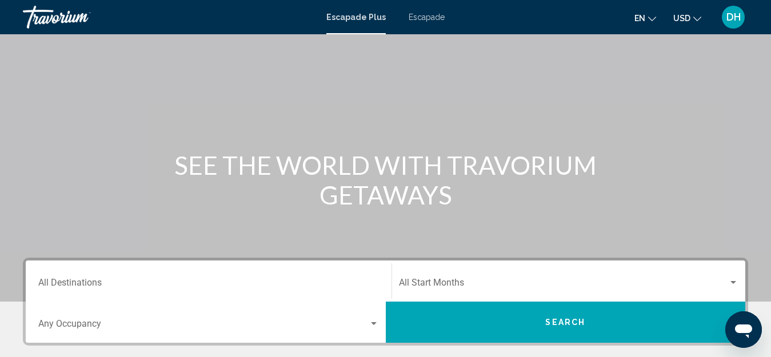
scroll to position [229, 0]
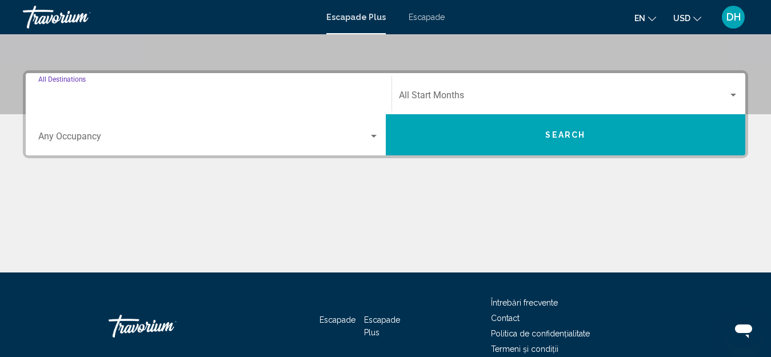
click at [351, 94] on input "Destination All Destinations" at bounding box center [208, 98] width 341 height 10
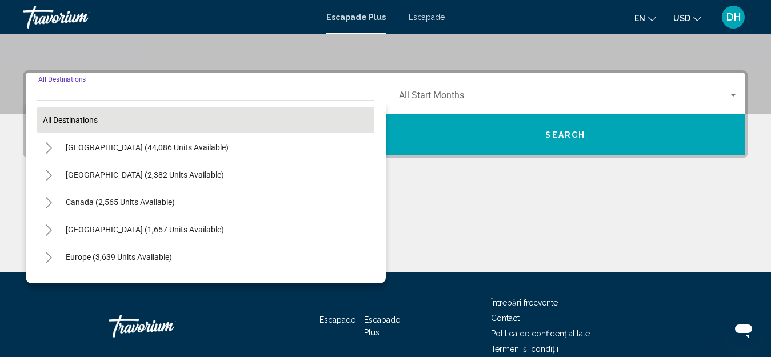
scroll to position [262, 0]
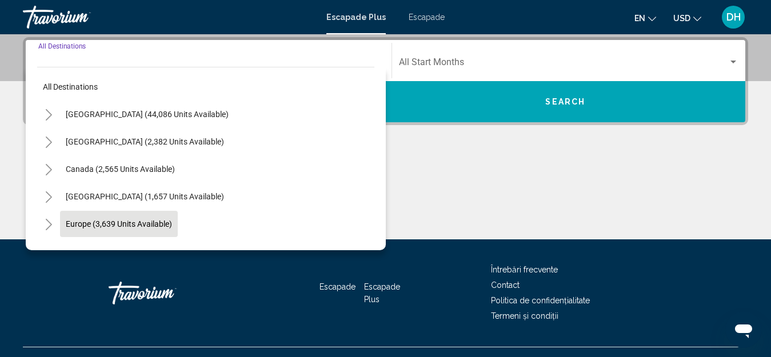
click at [80, 219] on span "Europe (3,639 units available)" at bounding box center [119, 223] width 106 height 9
type input "**********"
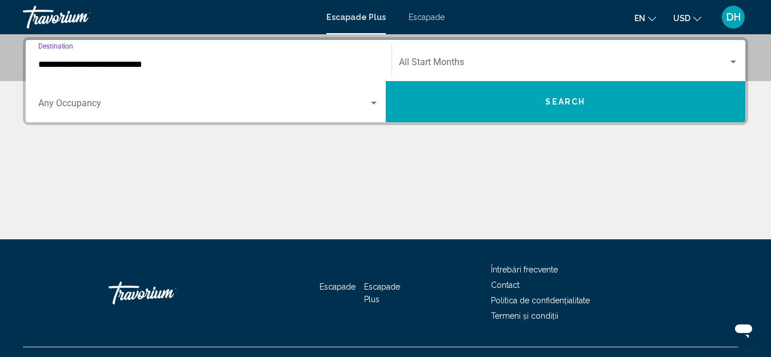
click at [373, 102] on div "Search widget" at bounding box center [374, 103] width 6 height 3
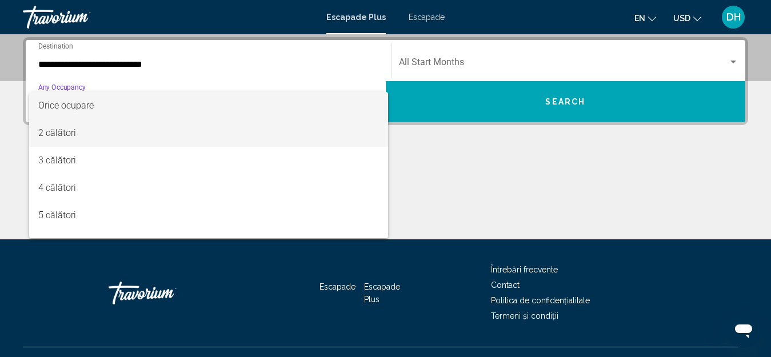
click at [50, 134] on font "2 călători" at bounding box center [57, 132] width 38 height 11
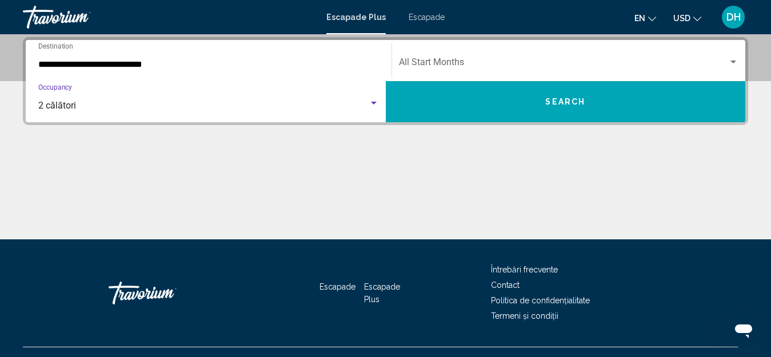
click at [732, 59] on div "Search widget" at bounding box center [733, 62] width 10 height 9
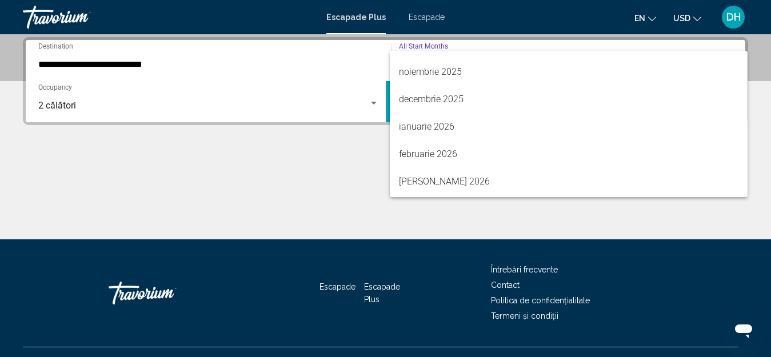
scroll to position [101, 0]
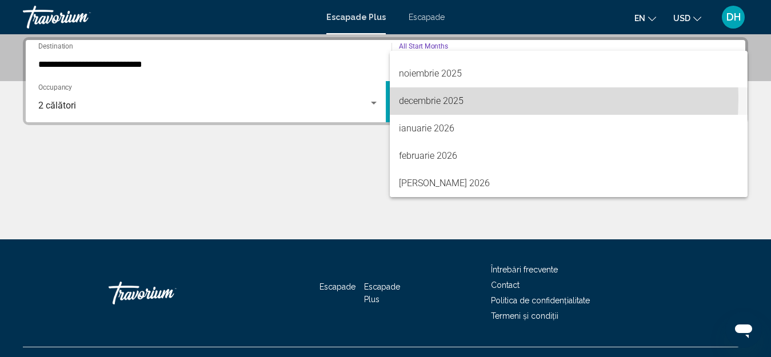
click at [414, 97] on font "decembrie 2025" at bounding box center [431, 100] width 65 height 11
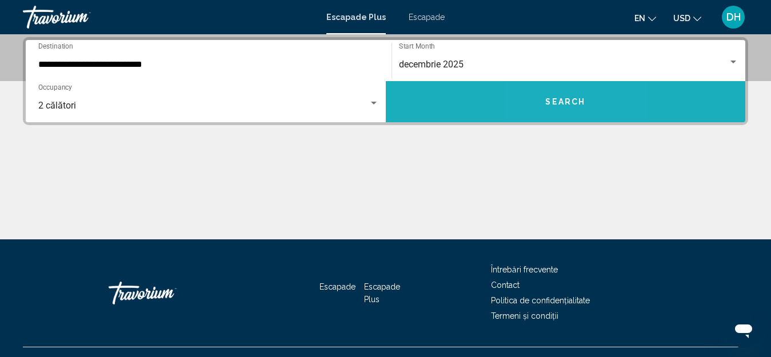
click at [552, 101] on span "Search" at bounding box center [565, 102] width 40 height 9
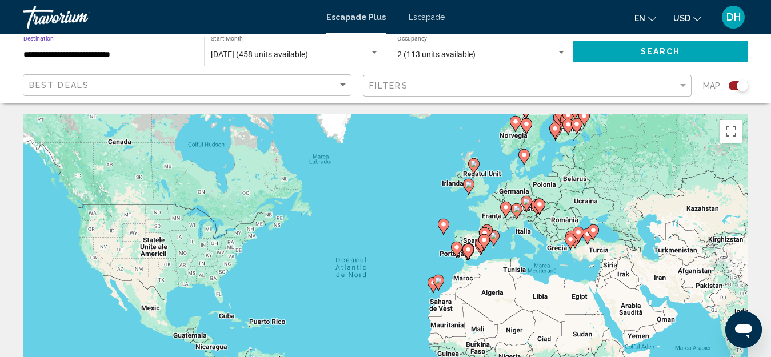
click at [149, 50] on input "**********" at bounding box center [107, 54] width 169 height 9
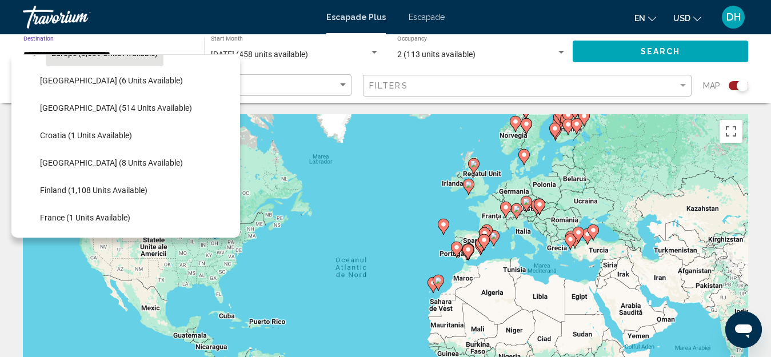
scroll to position [171, 0]
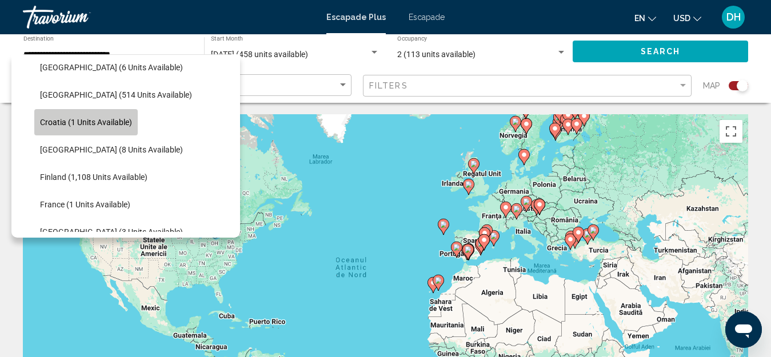
click at [55, 119] on span "Croatia (1 units available)" at bounding box center [86, 122] width 92 height 9
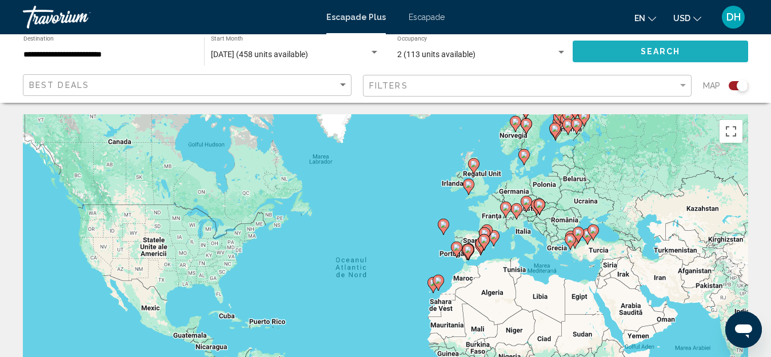
click at [606, 52] on button "Search" at bounding box center [660, 51] width 175 height 21
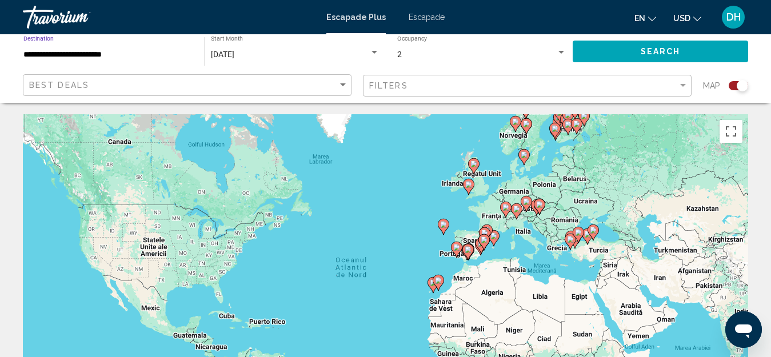
click at [154, 51] on input "**********" at bounding box center [107, 54] width 169 height 9
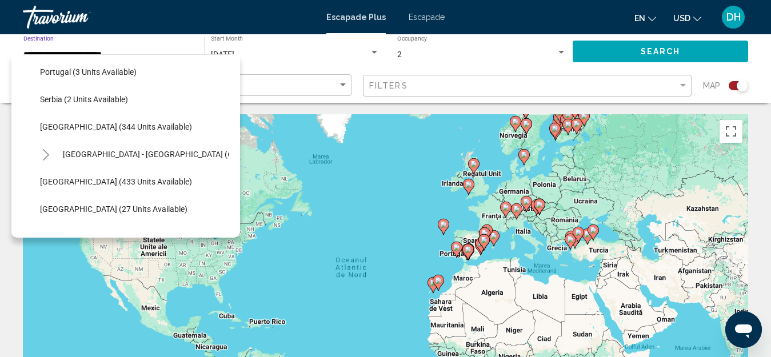
scroll to position [498, 0]
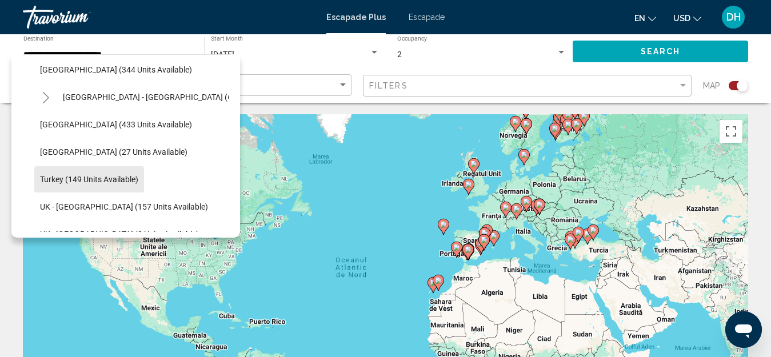
click at [49, 178] on span "Turkey (149 units available)" at bounding box center [89, 179] width 98 height 9
type input "**********"
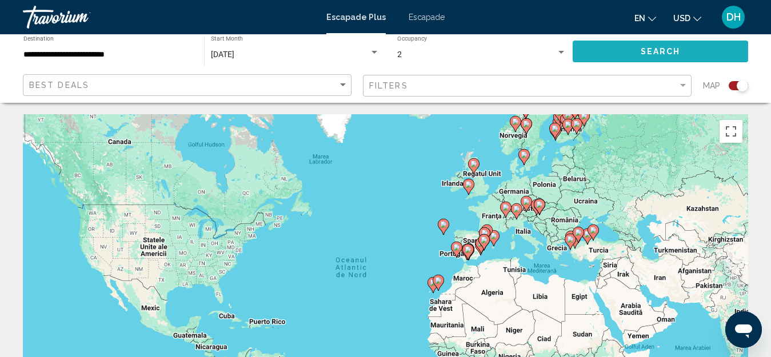
click at [644, 51] on span "Search" at bounding box center [661, 51] width 40 height 9
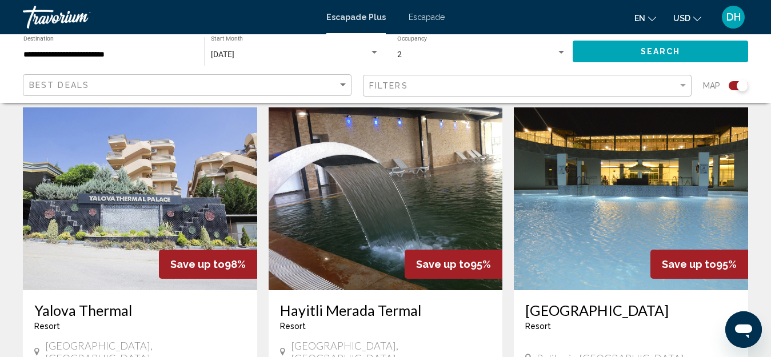
scroll to position [400, 0]
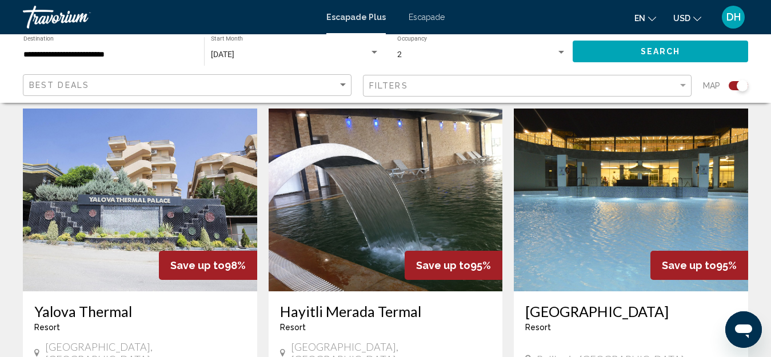
click at [382, 203] on img "Conținut principal" at bounding box center [386, 200] width 234 height 183
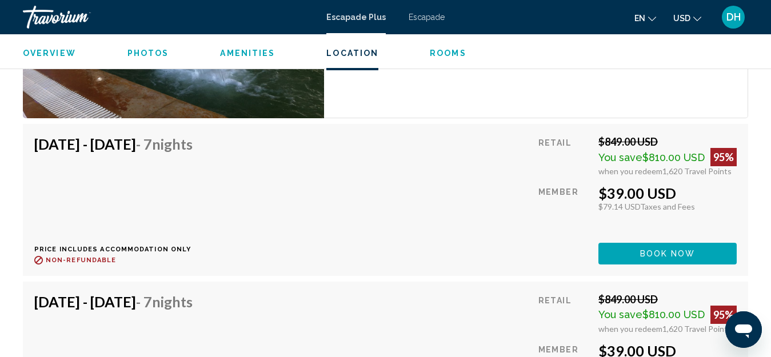
scroll to position [2528, 0]
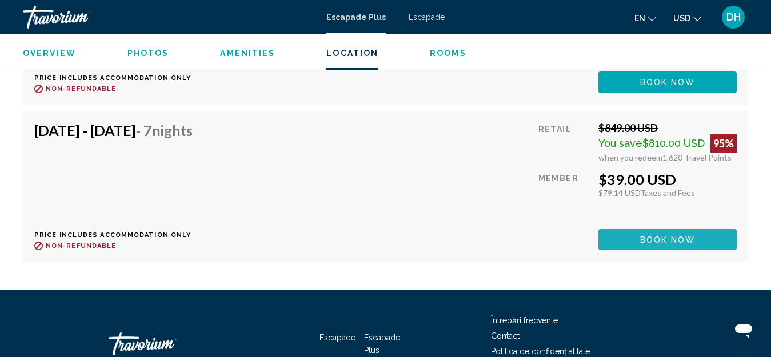
click at [657, 241] on span "Book now" at bounding box center [667, 240] width 55 height 9
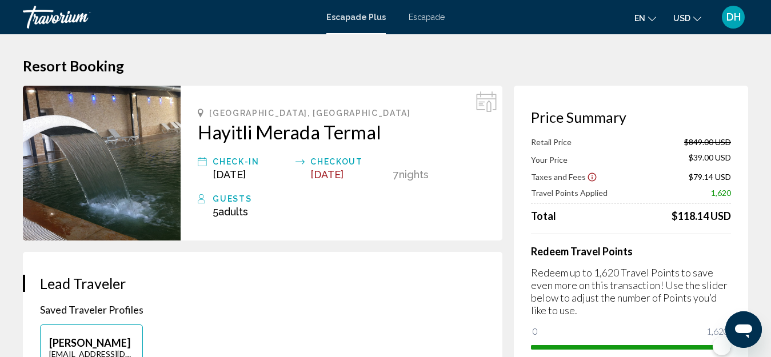
click at [507, 235] on div "Izmir, Turkey Hayitli Merada Termal Check-In [DATE] Checkout [DATE] 7 Night Nig…" at bounding box center [345, 163] width 328 height 155
click at [514, 61] on h1 "Resort Booking" at bounding box center [385, 65] width 725 height 17
